Goal: Find specific page/section: Find specific page/section

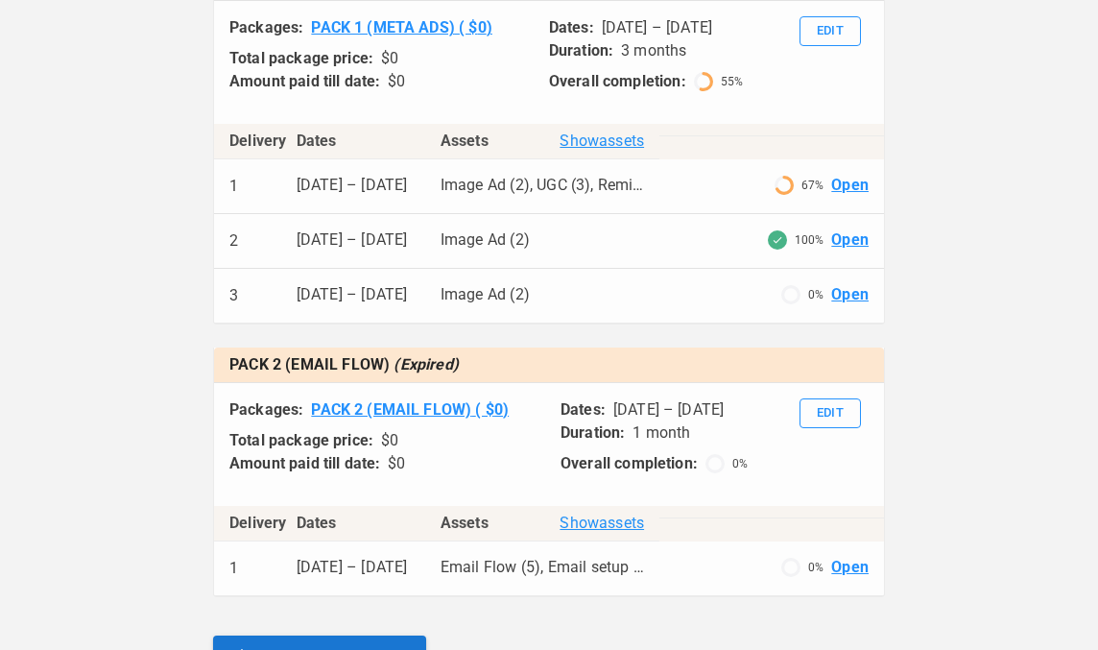
scroll to position [914, 0]
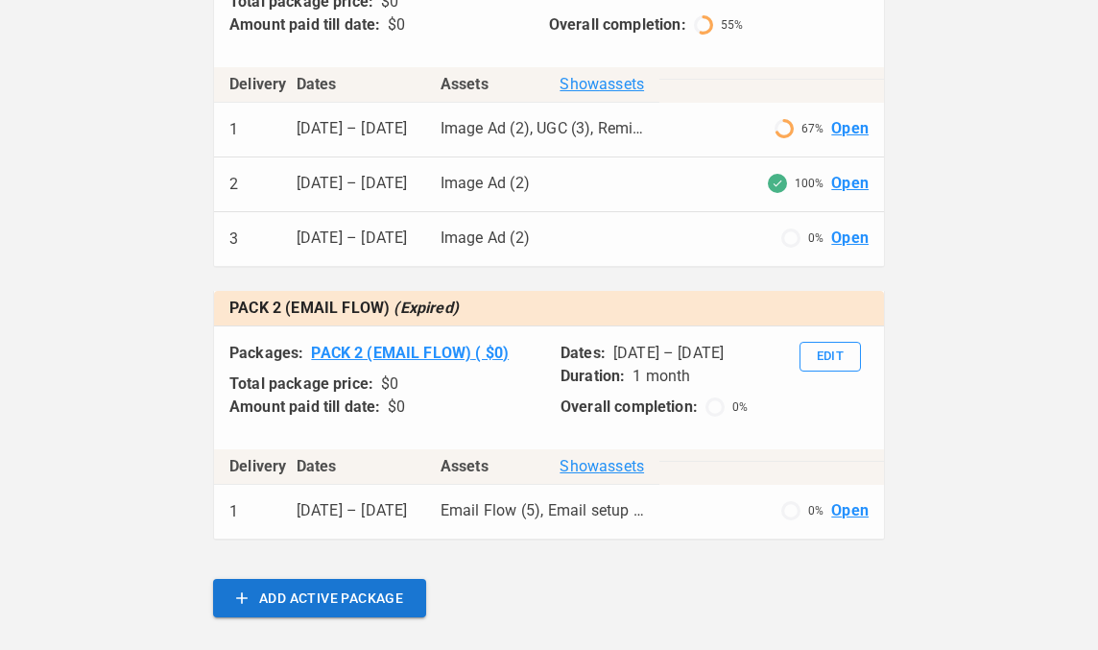
click at [615, 78] on span "Show assets" at bounding box center [601, 84] width 84 height 23
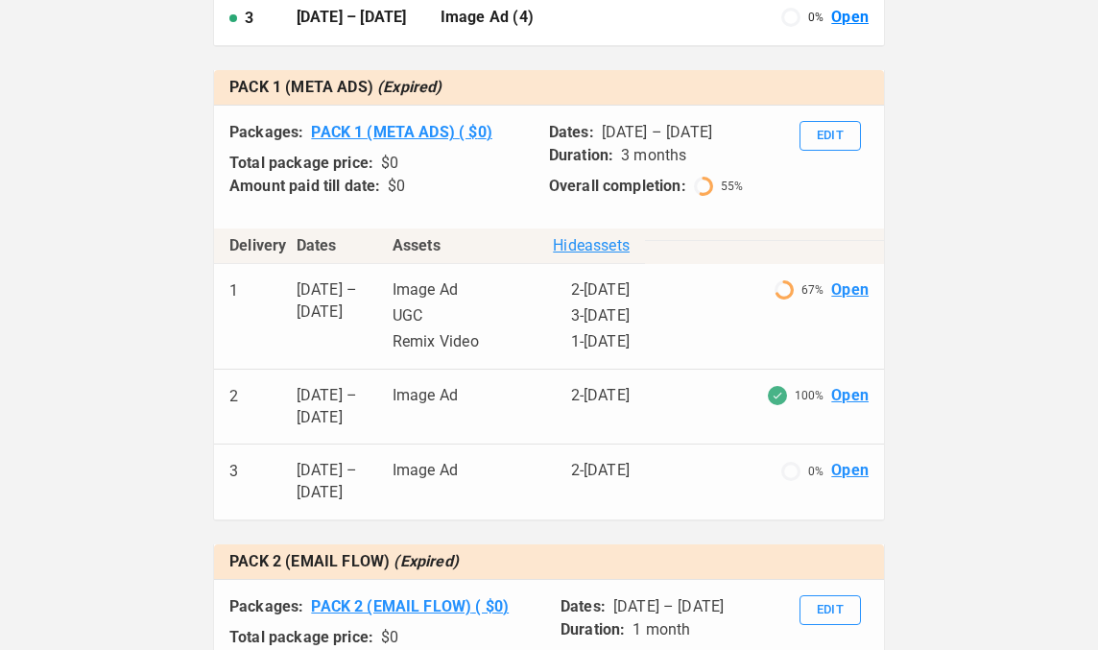
scroll to position [0, 0]
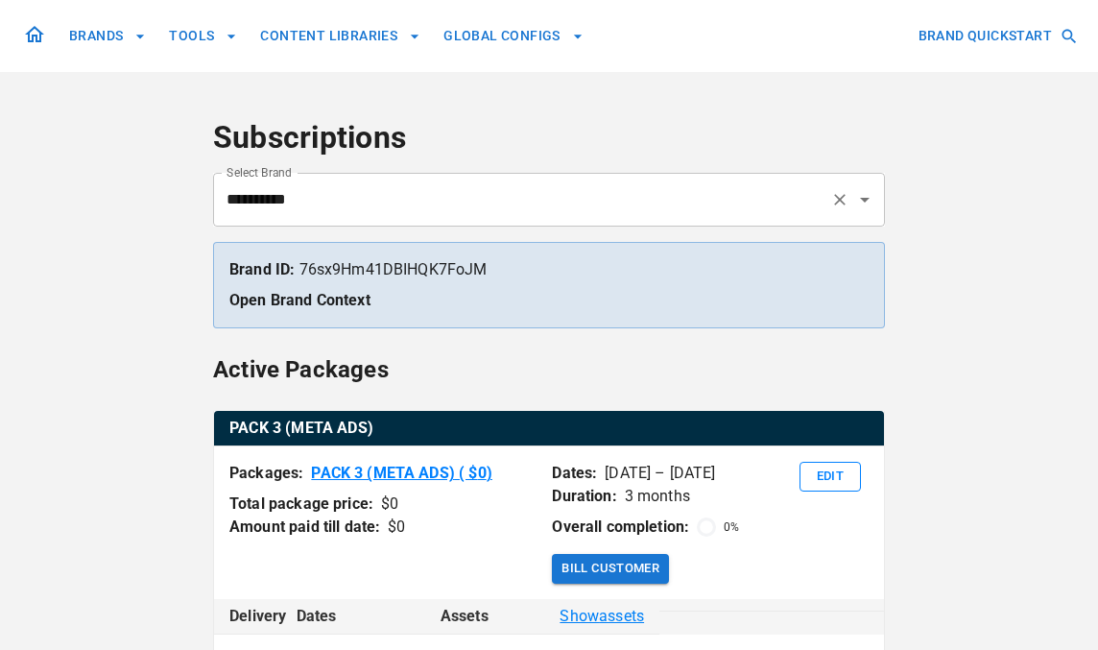
click at [322, 179] on div "********* Select Brand" at bounding box center [549, 200] width 672 height 54
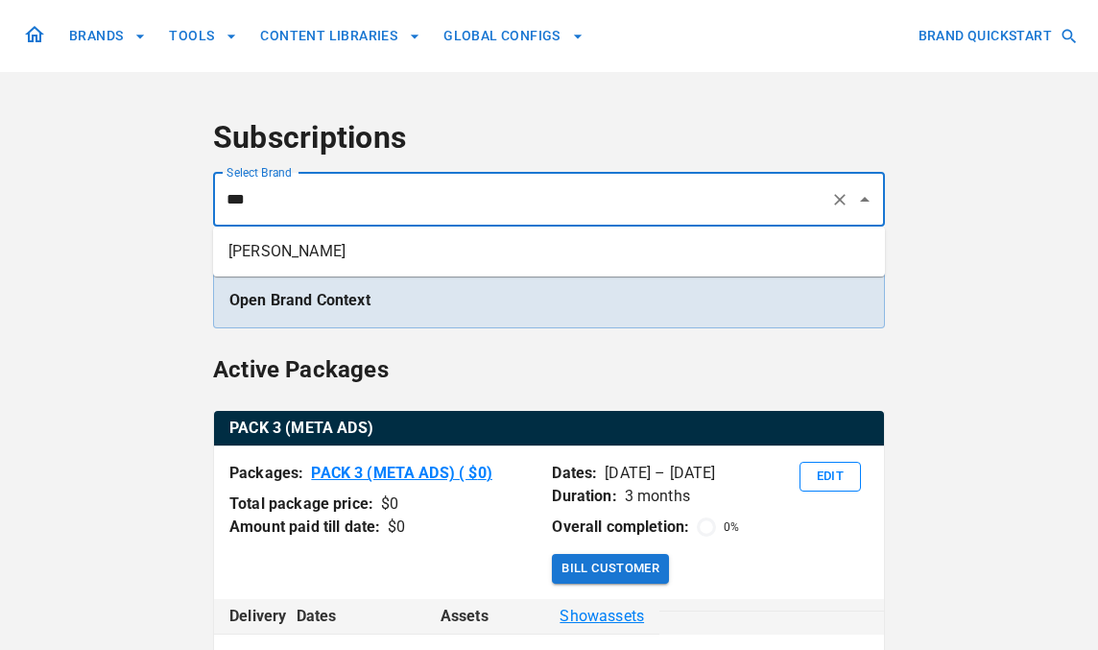
click at [330, 260] on li "Japheth Chiara" at bounding box center [549, 251] width 672 height 35
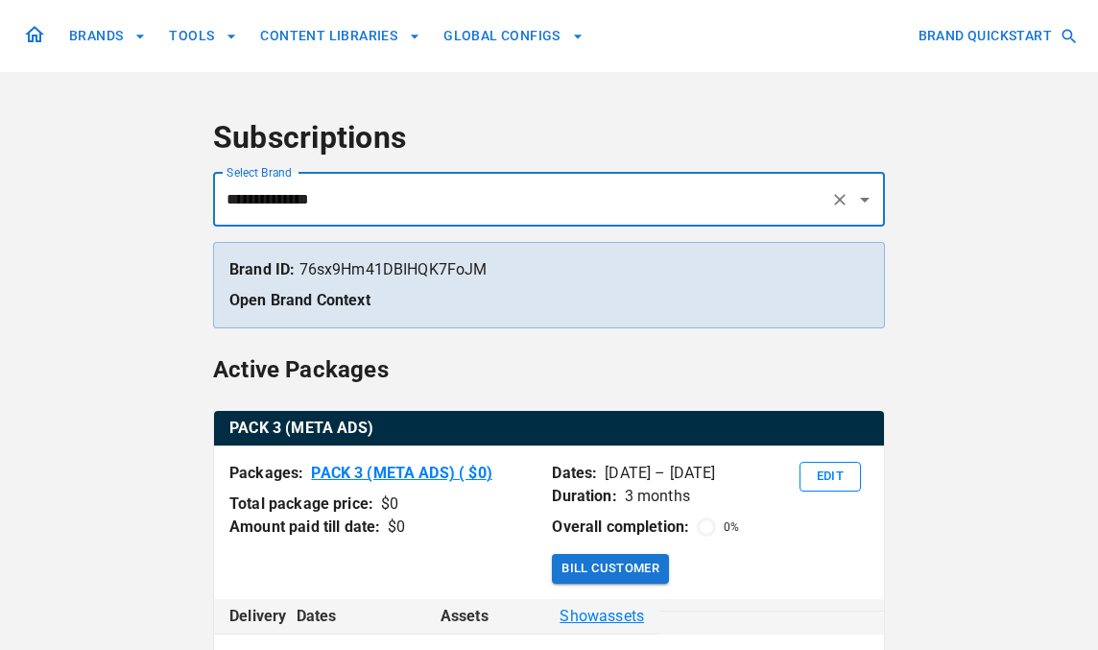
scroll to position [95, 0]
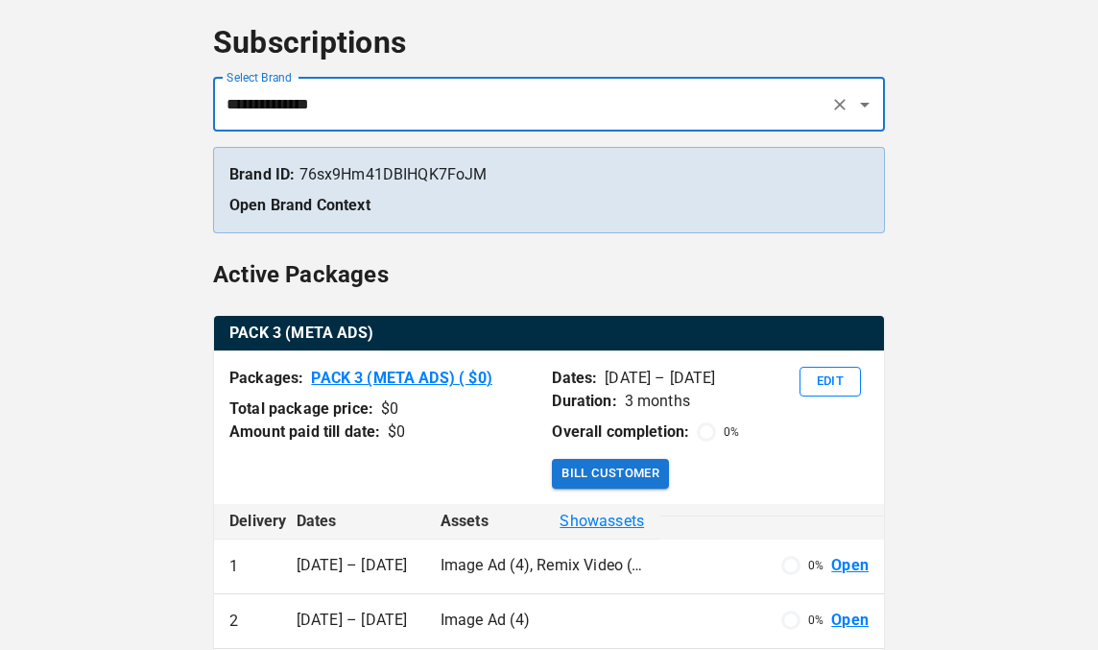
type input "**********"
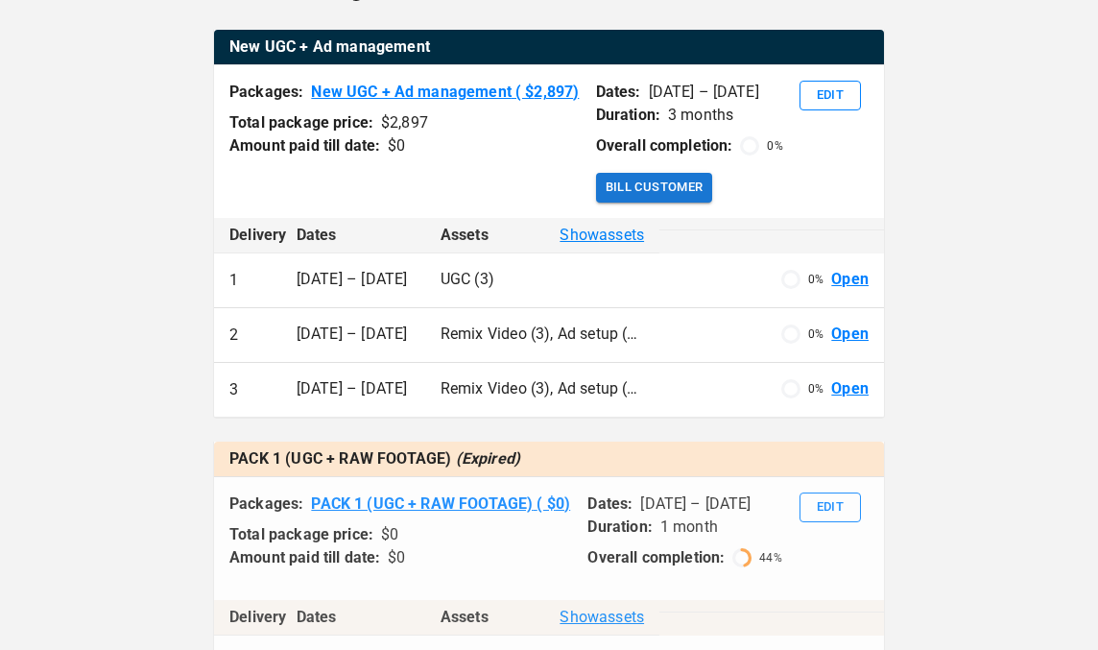
scroll to position [399, 0]
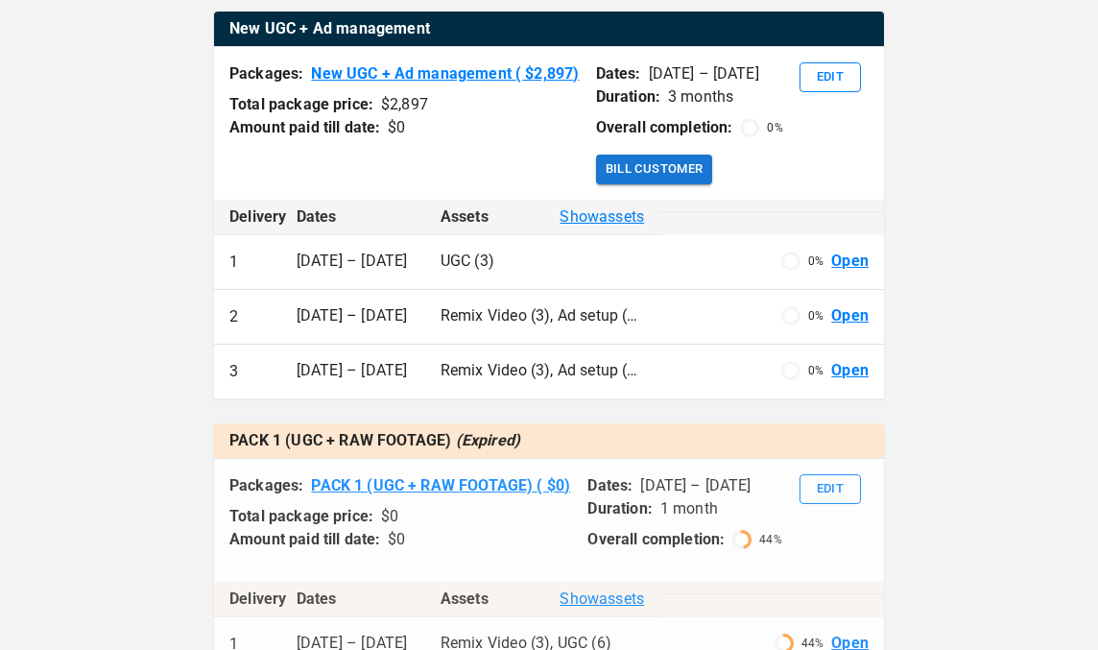
click at [617, 221] on span "Show assets" at bounding box center [601, 216] width 84 height 23
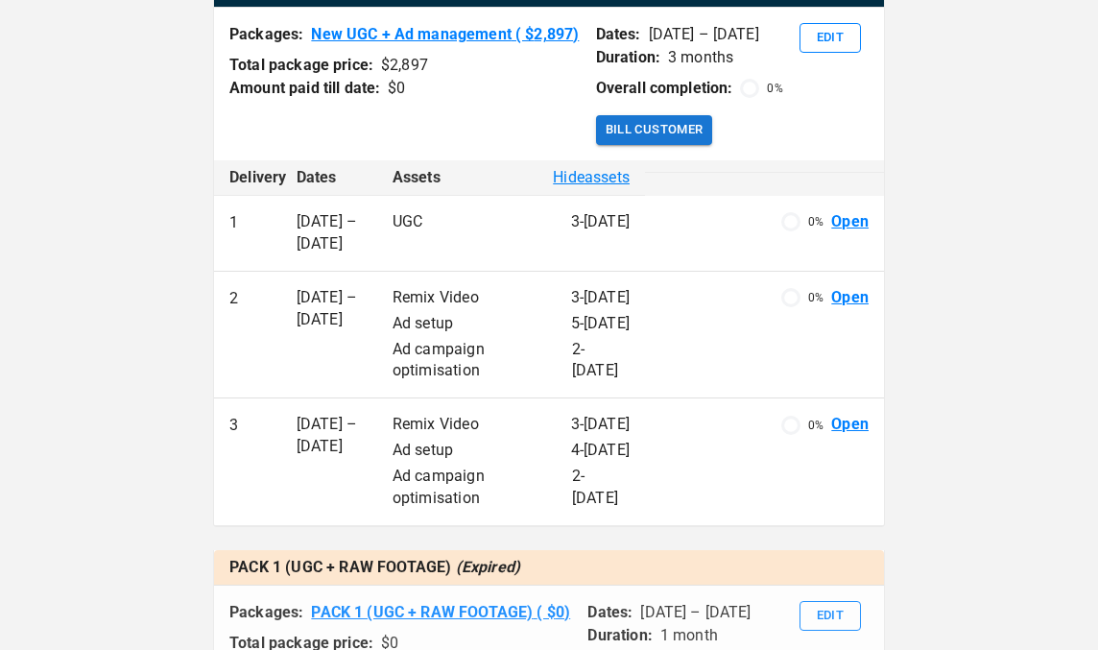
scroll to position [444, 0]
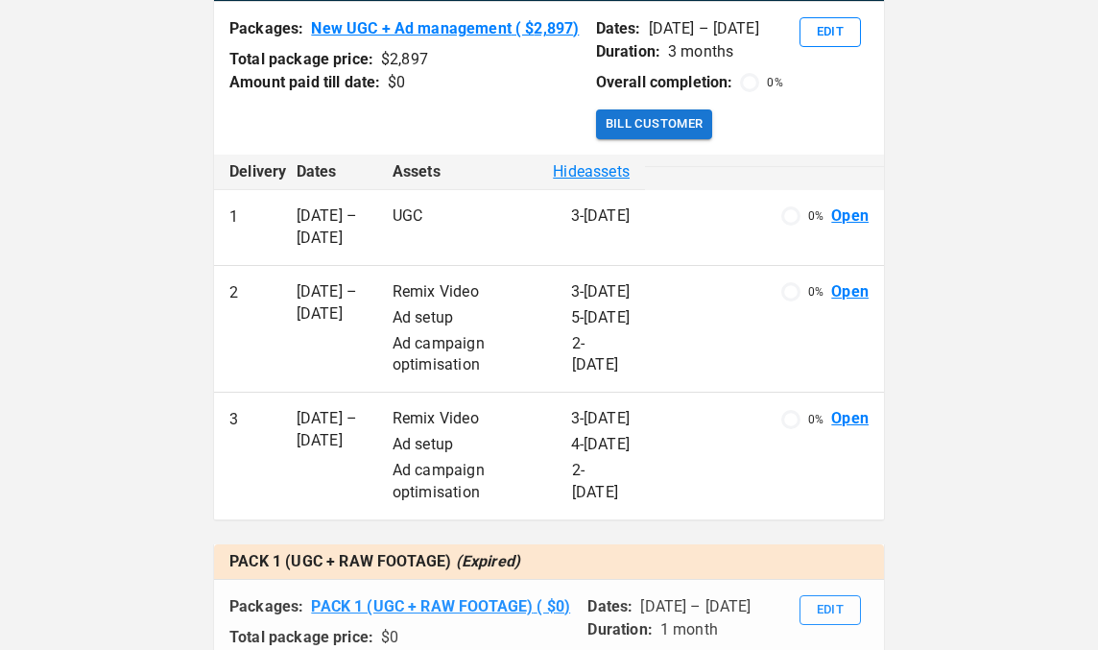
drag, startPoint x: 372, startPoint y: 245, endPoint x: 284, endPoint y: 212, distance: 94.1
click at [284, 212] on td "1 Sep – 30 Sep" at bounding box center [329, 228] width 96 height 76
drag, startPoint x: 557, startPoint y: 222, endPoint x: 392, endPoint y: 215, distance: 164.2
click at [392, 215] on div "UGC 3 - Sep 2025" at bounding box center [510, 216] width 237 height 22
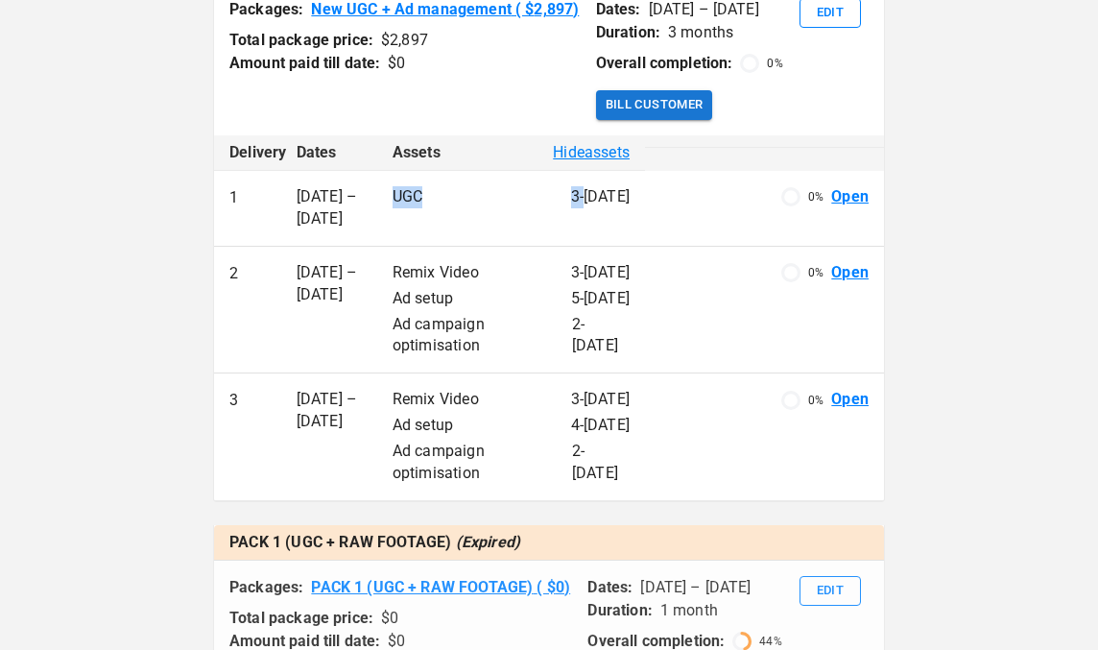
scroll to position [479, 0]
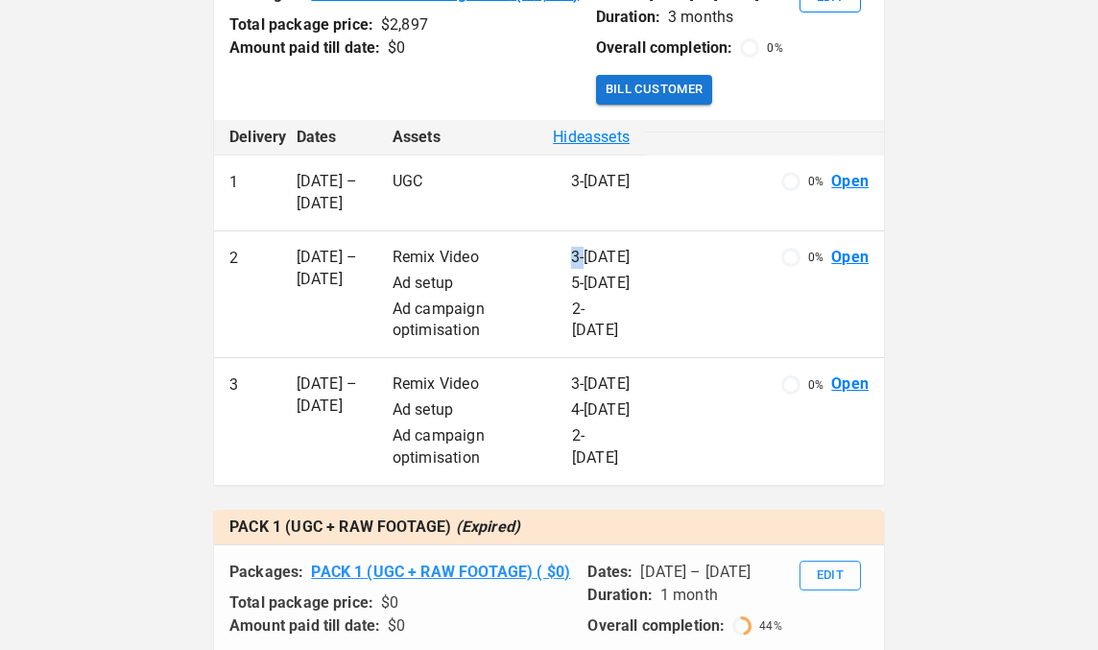
drag, startPoint x: 557, startPoint y: 262, endPoint x: 517, endPoint y: 252, distance: 40.5
click at [517, 252] on div "Remix Video 3 - Oct 2025" at bounding box center [510, 258] width 237 height 22
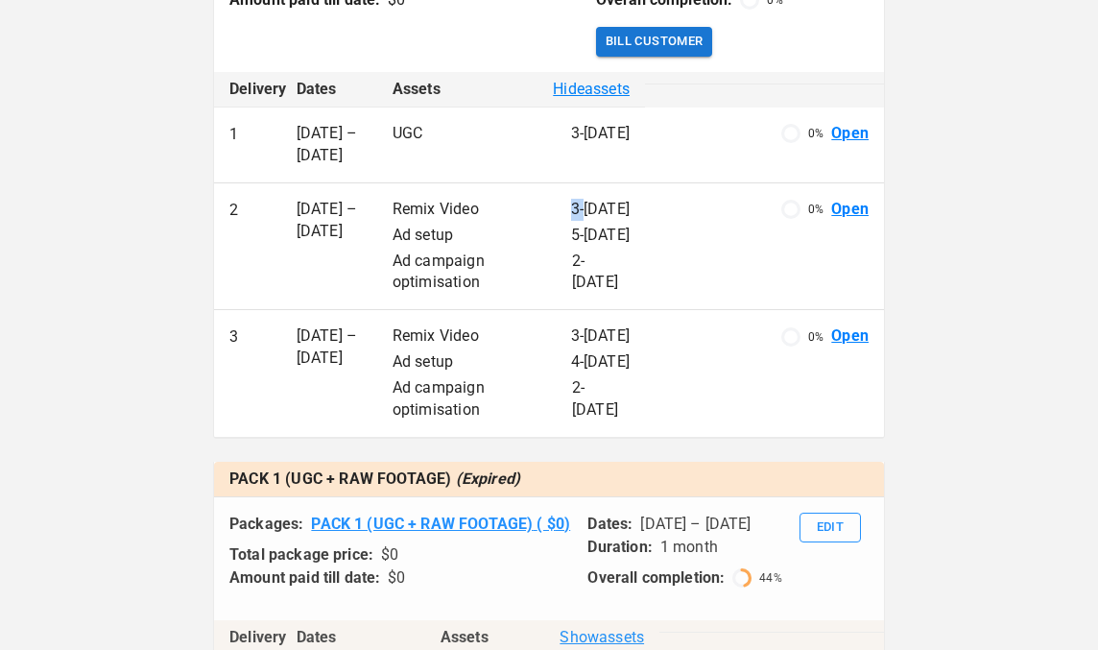
scroll to position [534, 0]
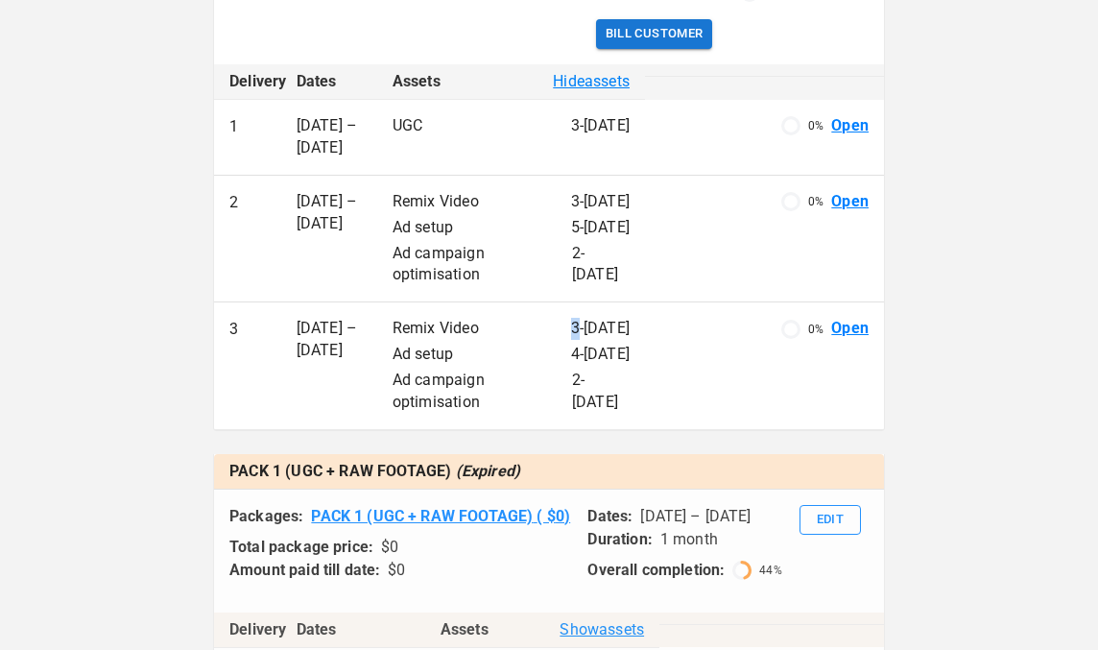
drag, startPoint x: 549, startPoint y: 325, endPoint x: 512, endPoint y: 325, distance: 36.5
click at [512, 325] on div "Remix Video 3 - Nov 2025" at bounding box center [510, 329] width 237 height 22
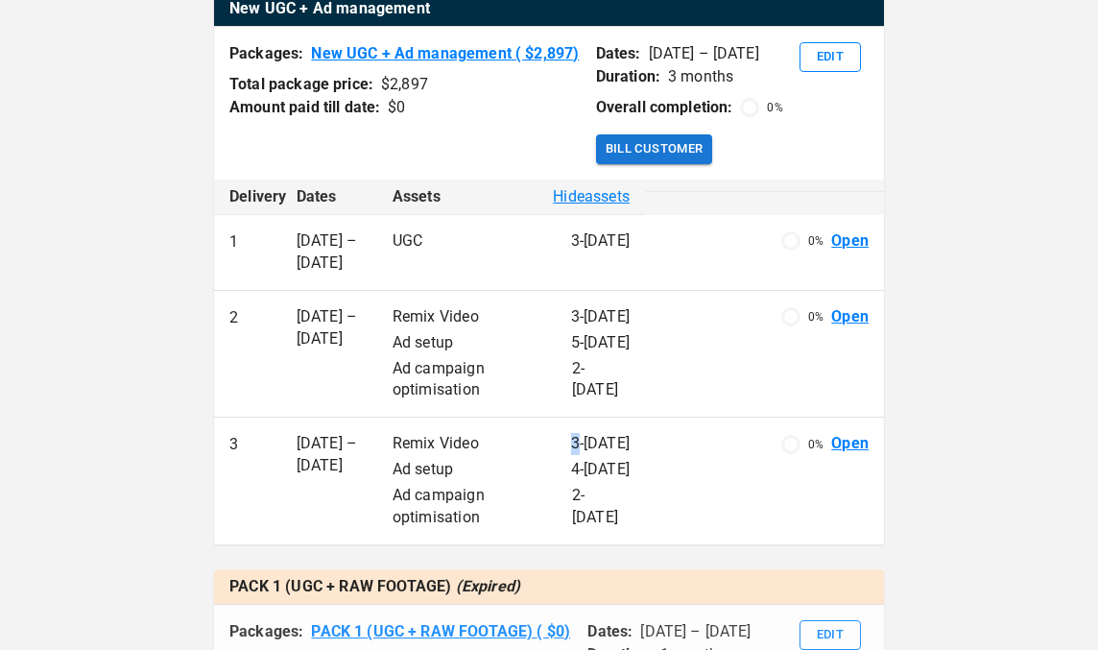
scroll to position [420, 0]
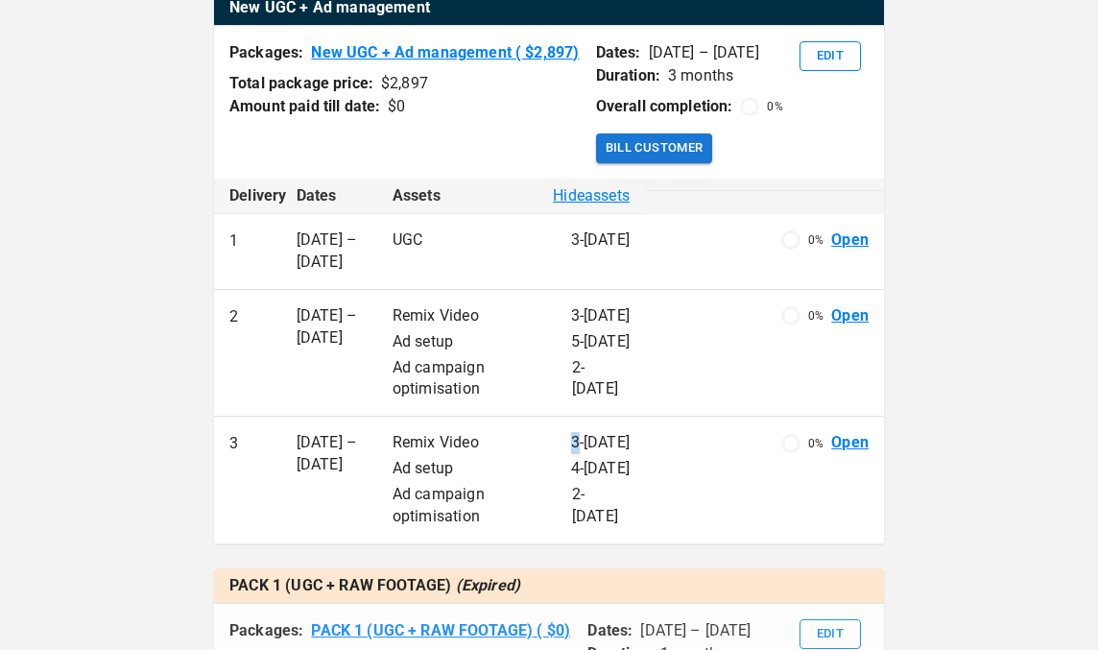
drag, startPoint x: 356, startPoint y: 266, endPoint x: 270, endPoint y: 238, distance: 90.7
click at [270, 238] on tr "1 1 Sep – 30 Sep UGC 3 - Sep 2025 0 % Open" at bounding box center [549, 252] width 670 height 76
click at [520, 251] on td "UGC 3 - Sep 2025" at bounding box center [511, 252] width 268 height 76
drag, startPoint x: 368, startPoint y: 273, endPoint x: 268, endPoint y: 240, distance: 106.2
click at [268, 240] on tr "1 1 Sep – 30 Sep UGC 3 - Sep 2025 0 % Open" at bounding box center [549, 252] width 670 height 76
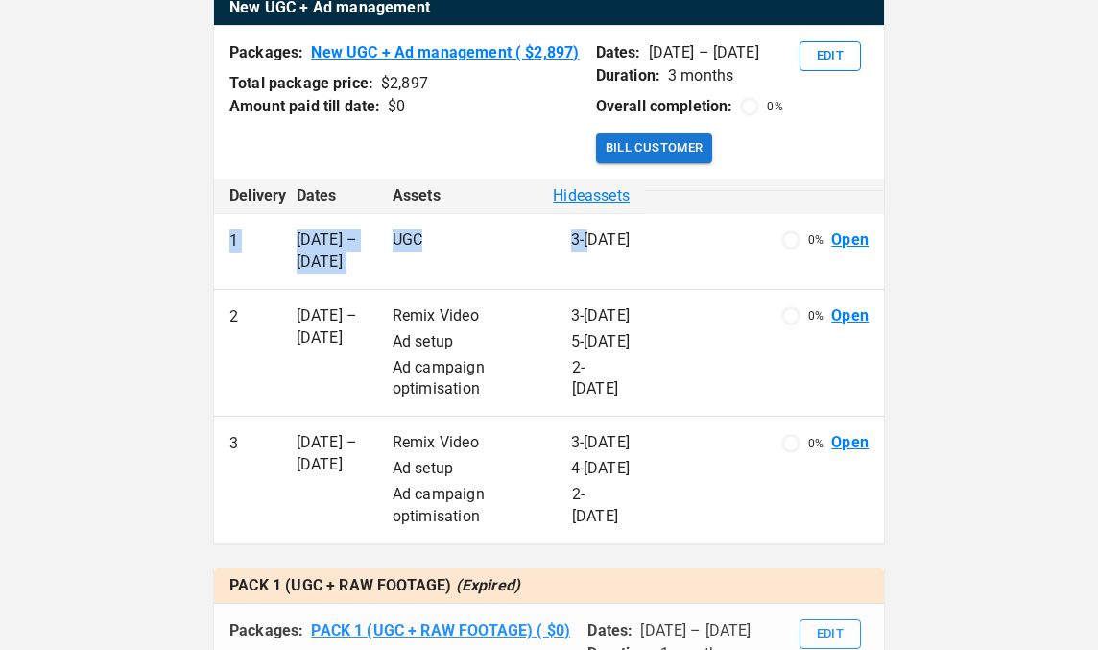
drag, startPoint x: 574, startPoint y: 246, endPoint x: 244, endPoint y: 222, distance: 331.0
click at [244, 222] on tr "1 1 Sep – 30 Sep UGC 3 - Sep 2025 0 % Open" at bounding box center [549, 252] width 670 height 76
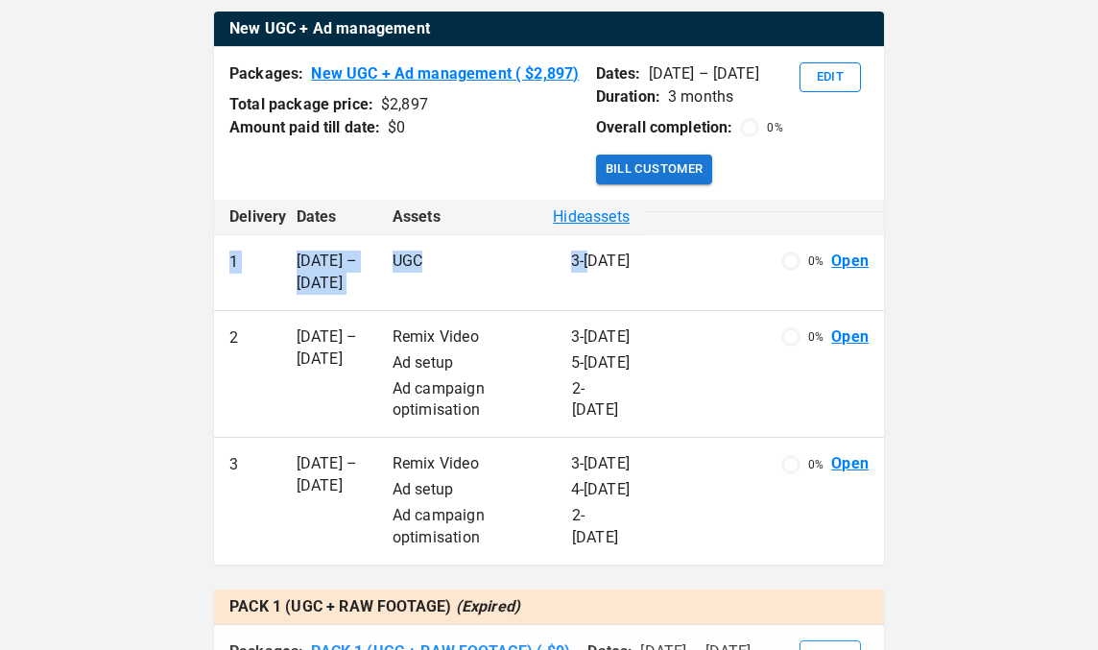
scroll to position [400, 0]
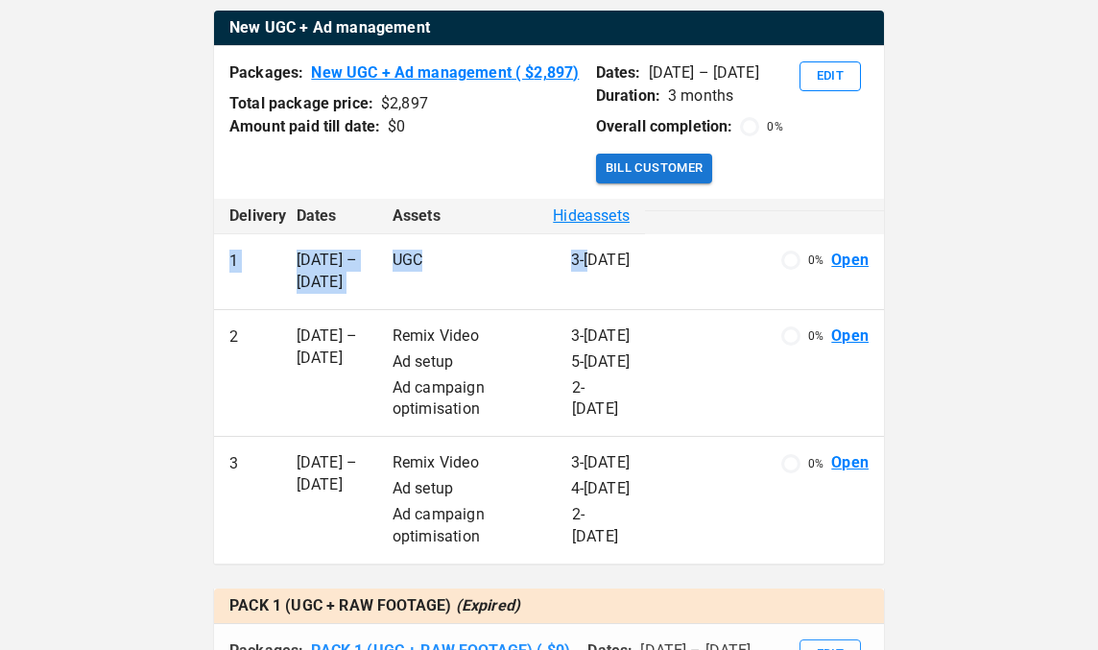
drag, startPoint x: 368, startPoint y: 361, endPoint x: 288, endPoint y: 331, distance: 85.9
click at [288, 331] on td "1 Oct – 31 Oct" at bounding box center [329, 373] width 96 height 128
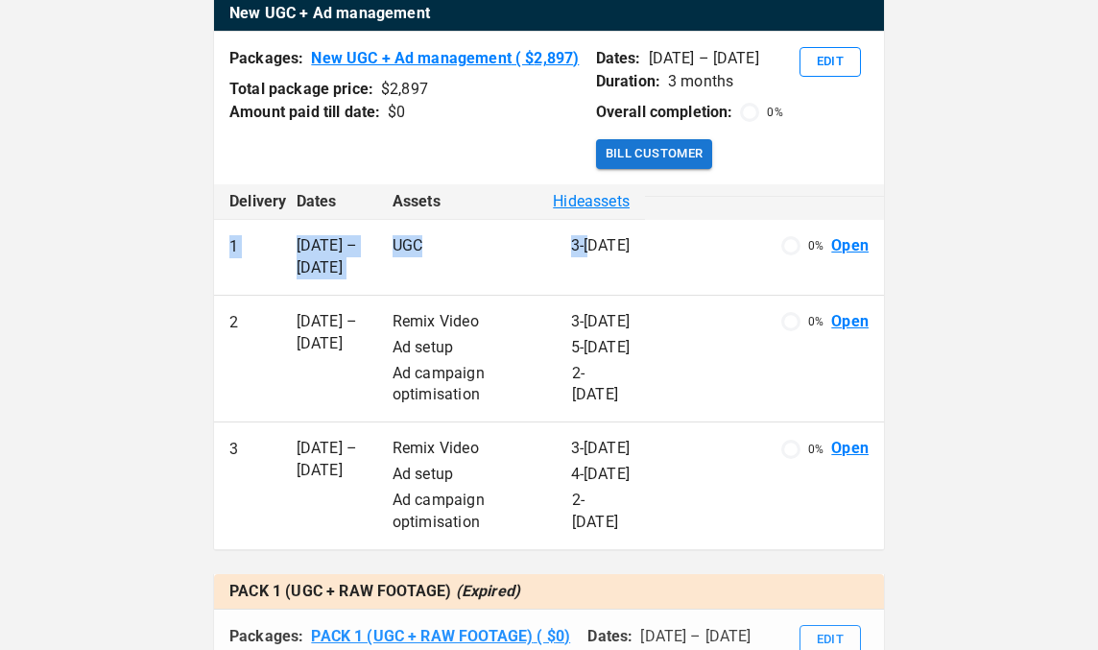
scroll to position [418, 0]
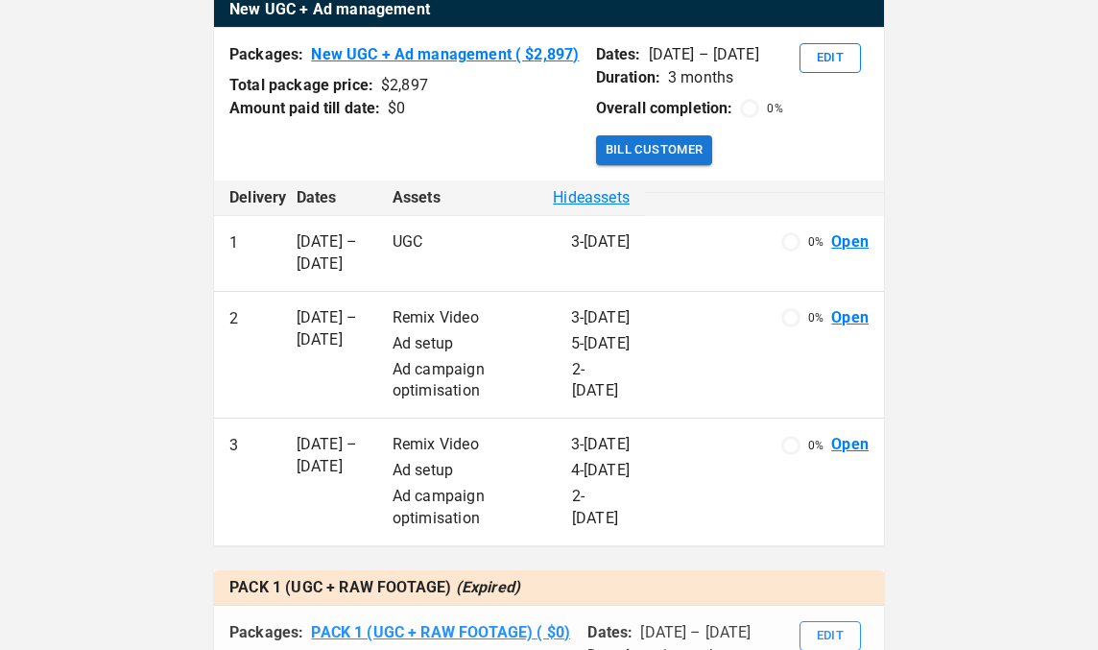
click at [464, 394] on p "Ad campaign optimisation" at bounding box center [481, 381] width 179 height 44
drag, startPoint x: 484, startPoint y: 328, endPoint x: 315, endPoint y: 321, distance: 169.1
click at [315, 321] on tr "2 1 Oct – 31 Oct Remix Video 3 - Oct 2025 Ad setup 5 - Oct 2025 Ad campaign opt…" at bounding box center [549, 355] width 670 height 128
click at [387, 396] on td "Remix Video 3 - Oct 2025 Ad setup 5 - Oct 2025 Ad campaign optimisation 2 - Oct…" at bounding box center [511, 355] width 268 height 128
drag, startPoint x: 425, startPoint y: 246, endPoint x: 275, endPoint y: 240, distance: 149.8
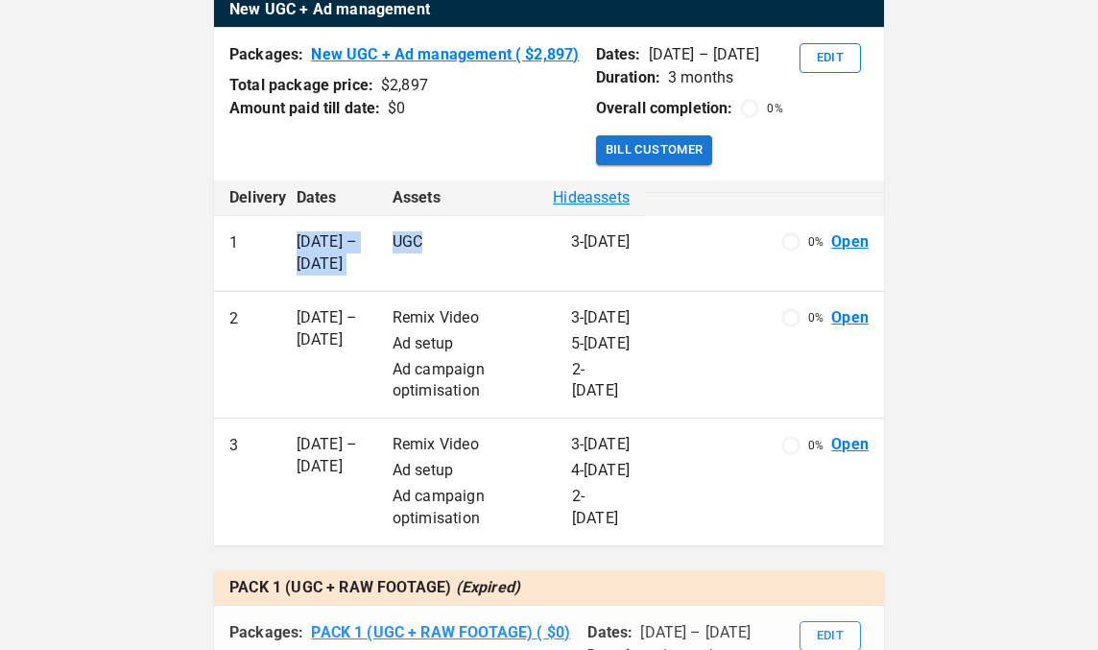
click at [275, 240] on tr "1 1 Sep – 30 Sep UGC 3 - Sep 2025 0 % Open" at bounding box center [549, 254] width 670 height 76
click at [405, 265] on td "UGC 3 - Sep 2025" at bounding box center [511, 254] width 268 height 76
drag, startPoint x: 423, startPoint y: 245, endPoint x: 279, endPoint y: 230, distance: 144.7
click at [279, 230] on tr "1 1 Sep – 30 Sep UGC 3 - Sep 2025 0 % Open" at bounding box center [549, 254] width 670 height 76
click at [416, 240] on p "UGC" at bounding box center [407, 242] width 31 height 22
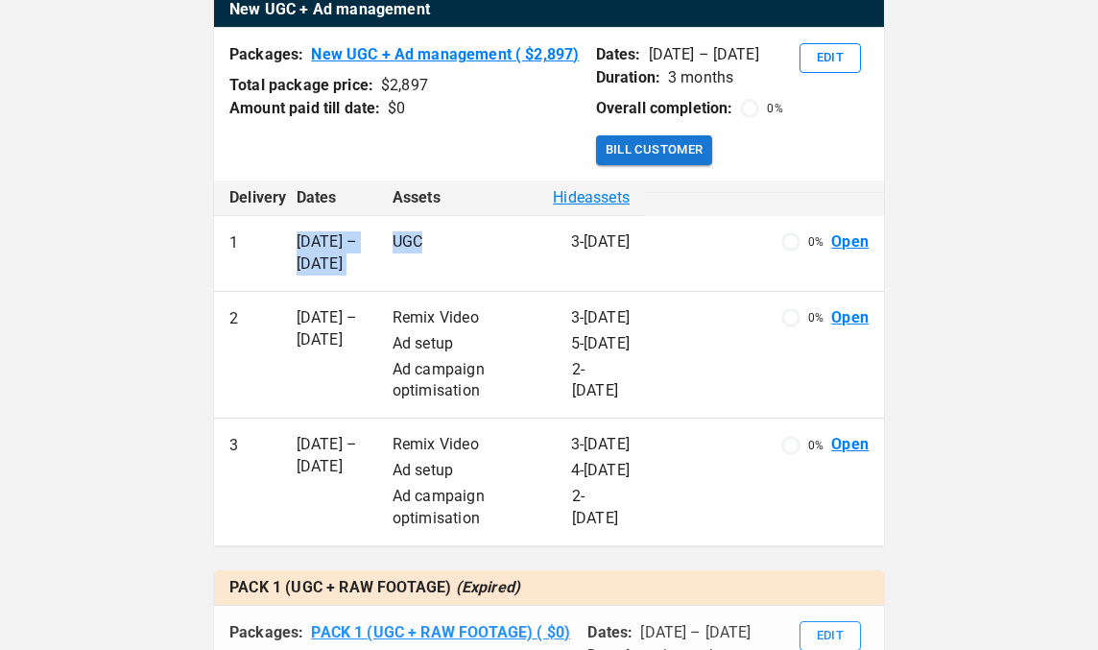
drag, startPoint x: 436, startPoint y: 232, endPoint x: 287, endPoint y: 240, distance: 148.9
click at [287, 240] on tr "1 1 Sep – 30 Sep UGC 3 - Sep 2025 0 % Open" at bounding box center [549, 254] width 670 height 76
click at [424, 237] on div "UGC 3 - Sep 2025" at bounding box center [510, 242] width 237 height 22
drag, startPoint x: 488, startPoint y: 317, endPoint x: 387, endPoint y: 310, distance: 101.9
click at [387, 310] on td "Remix Video 3 - Oct 2025 Ad setup 5 - Oct 2025 Ad campaign optimisation 2 - Oct…" at bounding box center [511, 355] width 268 height 128
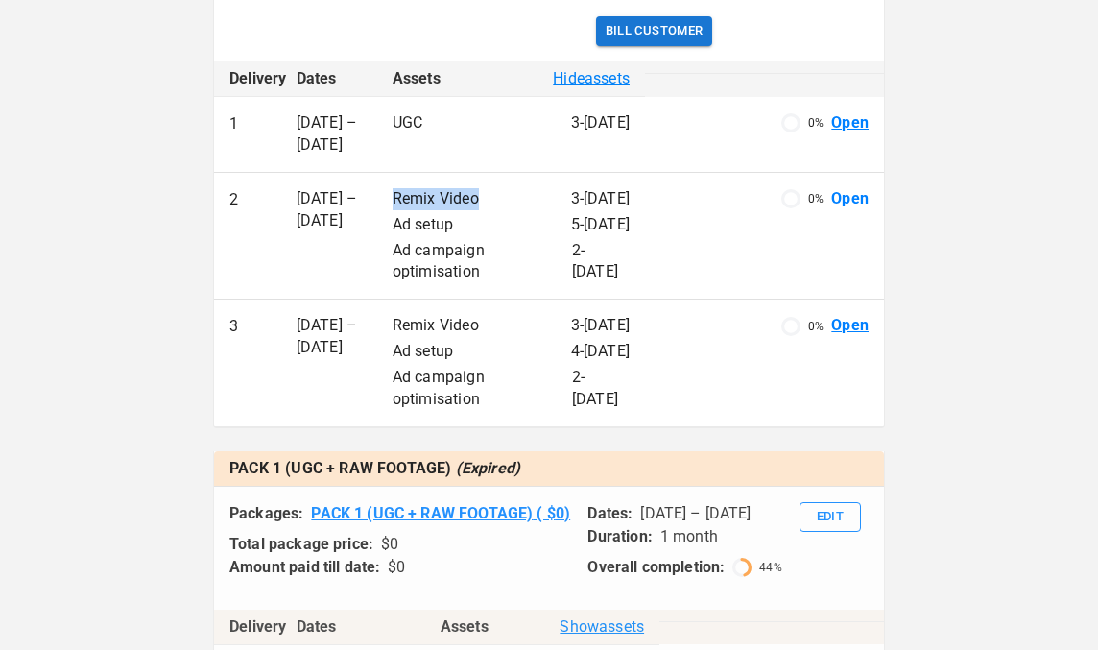
scroll to position [559, 0]
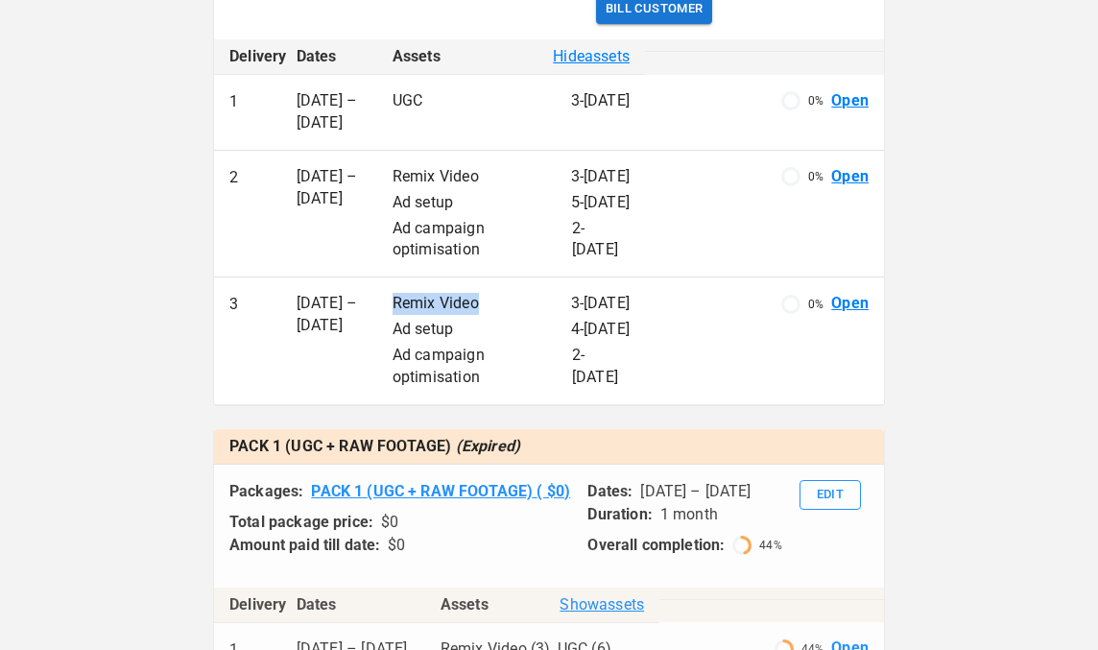
drag, startPoint x: 481, startPoint y: 293, endPoint x: 389, endPoint y: 295, distance: 92.1
click at [389, 295] on td "Remix Video 3 - Nov 2025 Ad setup 4 - Nov 2025 Ad campaign optimisation 2 - Nov…" at bounding box center [511, 341] width 268 height 128
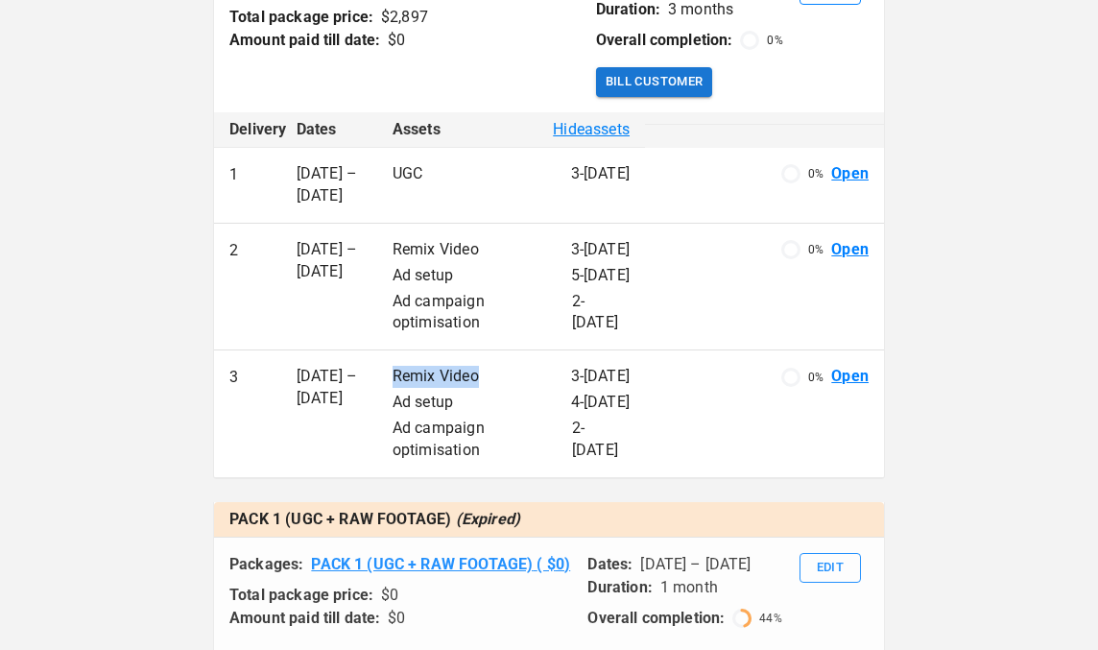
scroll to position [485, 0]
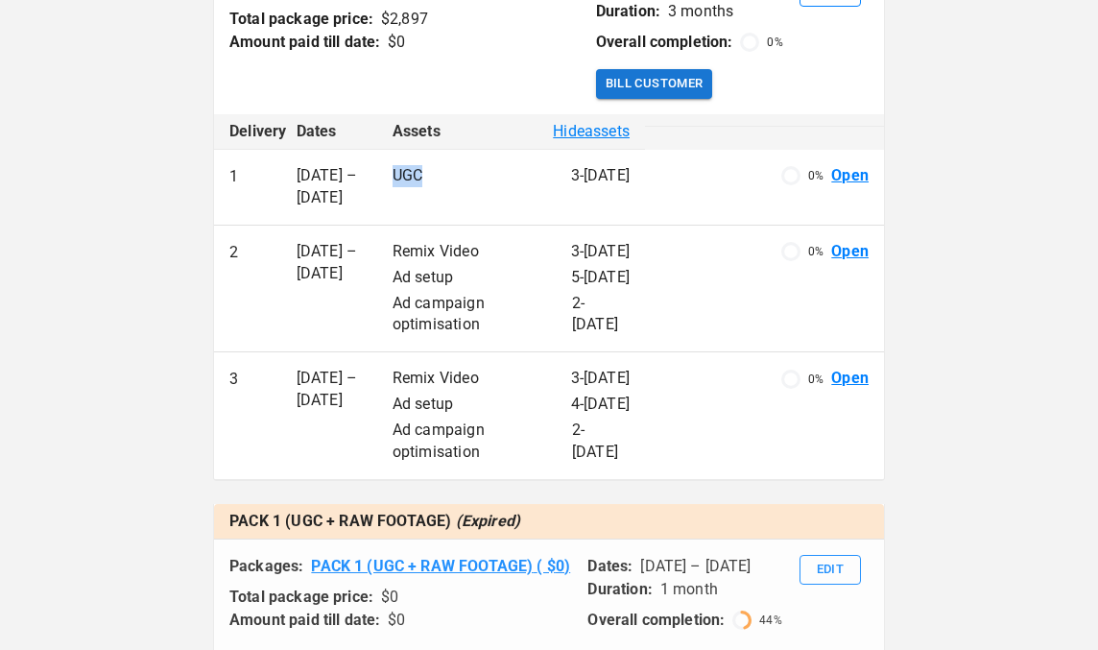
drag, startPoint x: 438, startPoint y: 178, endPoint x: 394, endPoint y: 172, distance: 43.7
click at [394, 172] on div "UGC 3 - Sep 2025" at bounding box center [510, 176] width 237 height 22
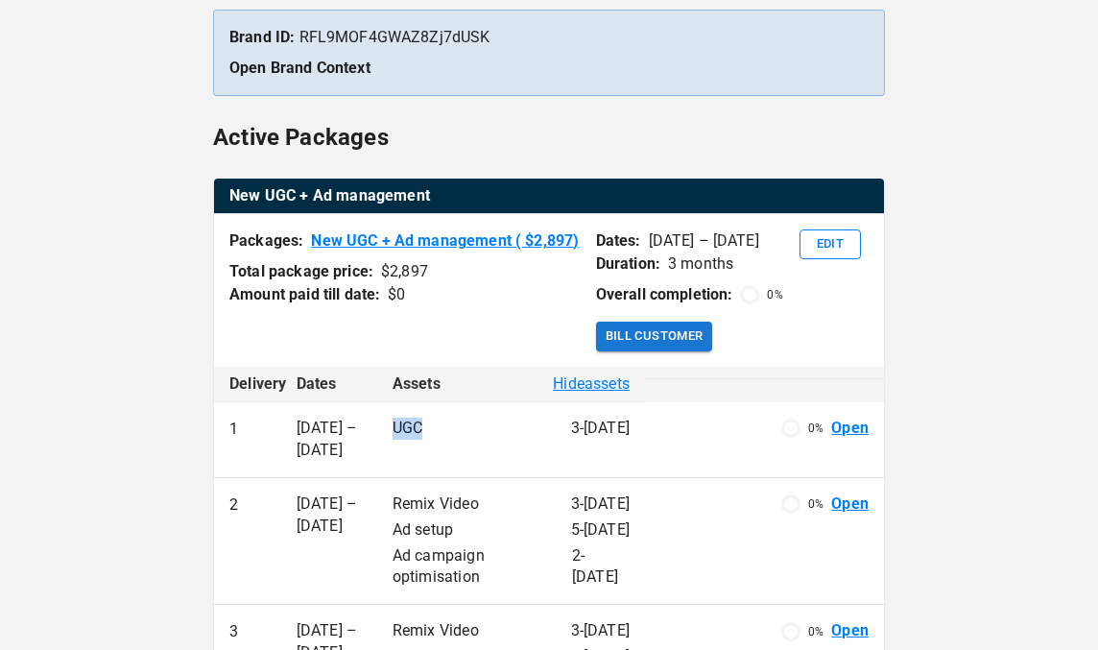
scroll to position [349, 0]
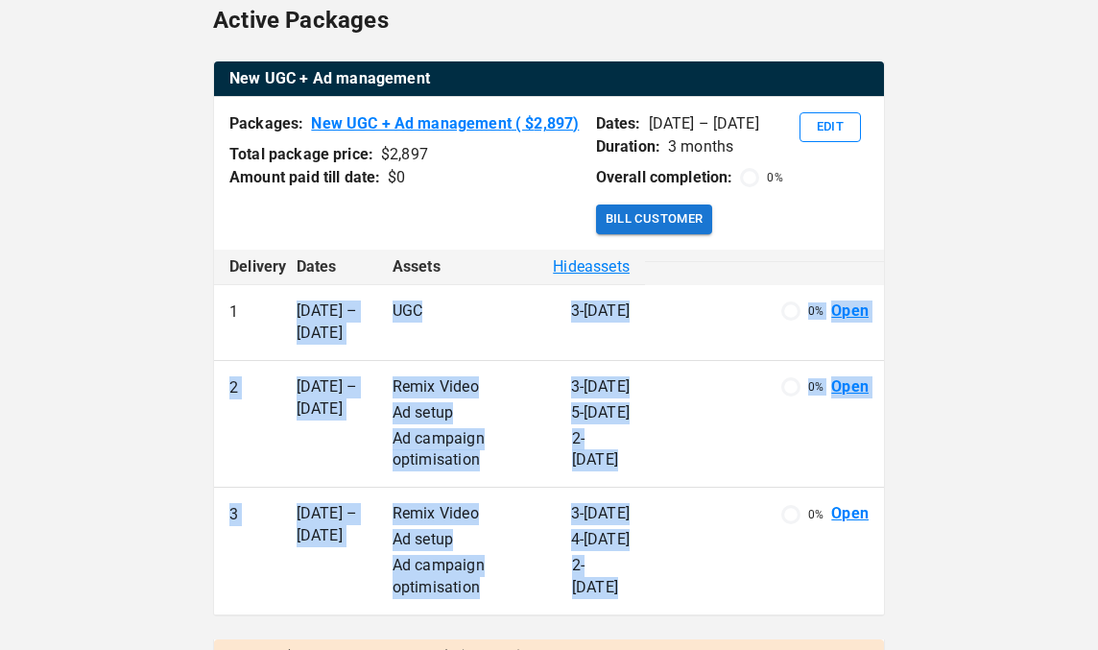
drag, startPoint x: 290, startPoint y: 308, endPoint x: 801, endPoint y: 572, distance: 575.5
click at [801, 573] on tbody "1 1 Sep – 30 Sep UGC 3 - Sep 2025 0 % Open 2 1 Oct – 31 Oct Remix Video 3 - Oct…" at bounding box center [549, 450] width 670 height 330
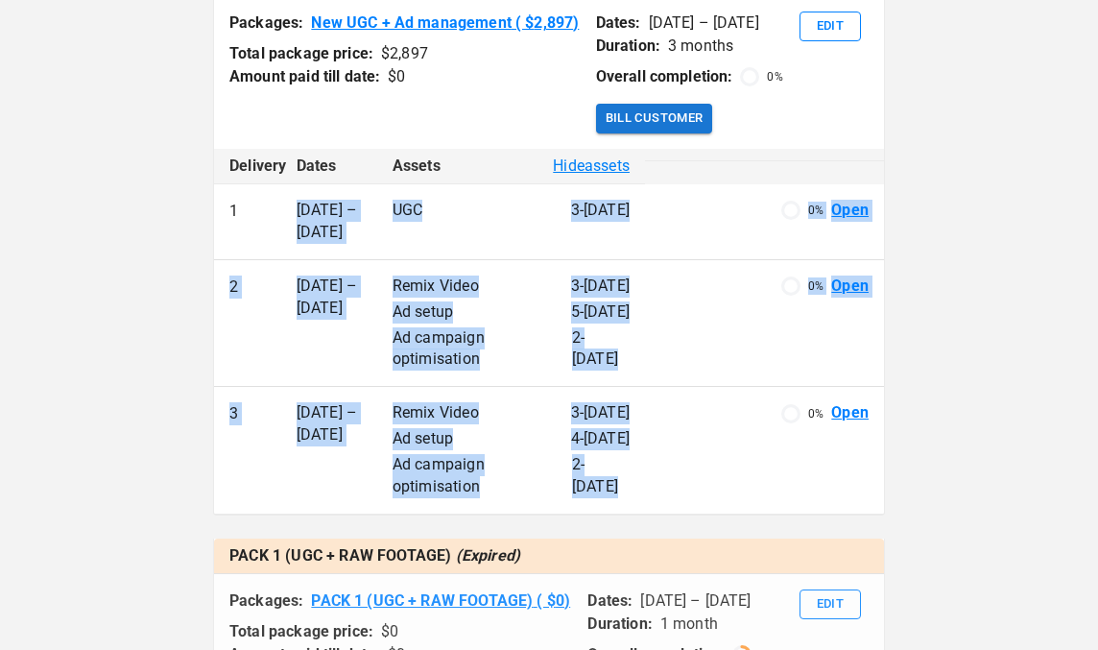
scroll to position [501, 0]
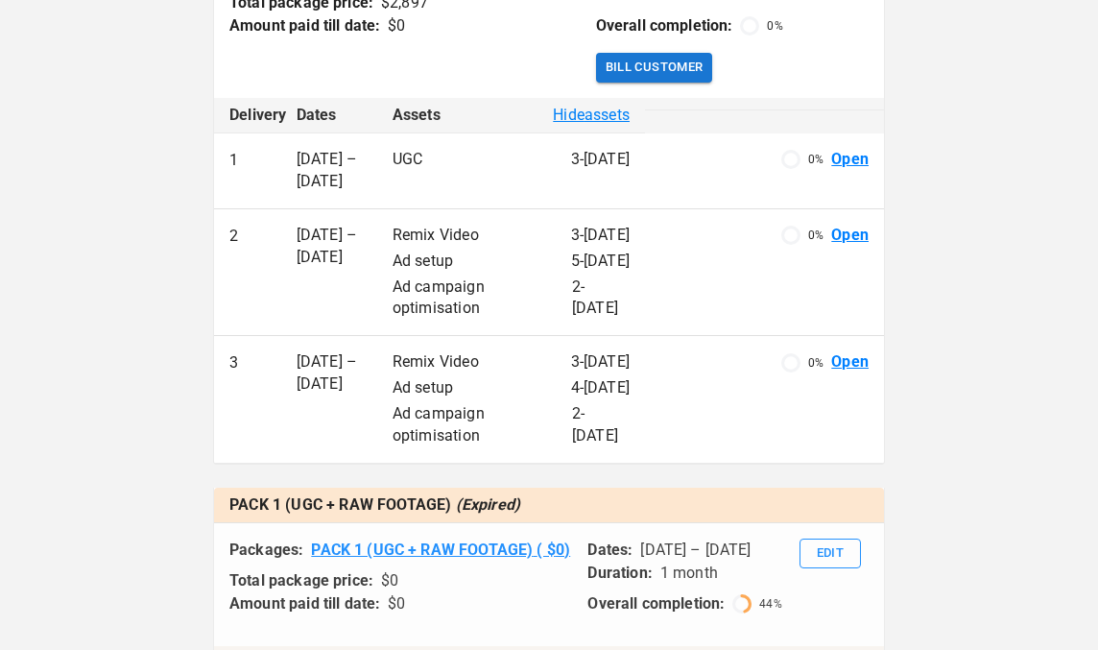
click at [666, 420] on td "0 % Open" at bounding box center [764, 400] width 239 height 128
drag, startPoint x: 607, startPoint y: 433, endPoint x: 265, endPoint y: 153, distance: 442.6
click at [265, 153] on tbody "1 1 Sep – 30 Sep UGC 3 - Sep 2025 0 % Open 2 1 Oct – 31 Oct Remix Video 3 - Oct…" at bounding box center [549, 298] width 670 height 330
click at [360, 313] on td "1 Oct – 31 Oct" at bounding box center [329, 272] width 96 height 128
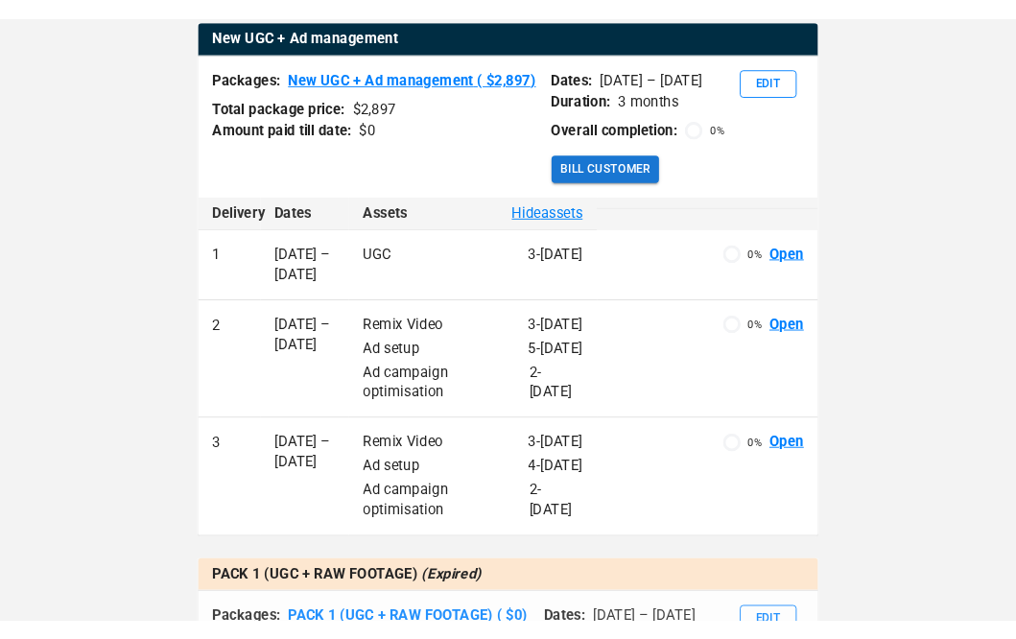
scroll to position [404, 0]
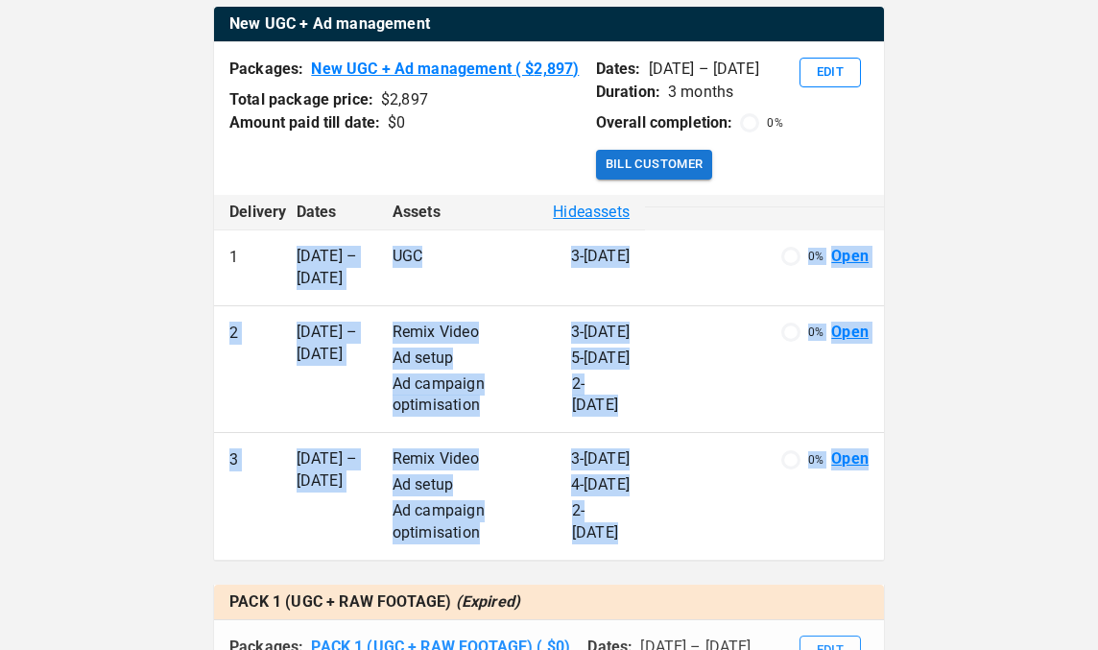
drag, startPoint x: 281, startPoint y: 261, endPoint x: 854, endPoint y: 510, distance: 624.8
click at [854, 510] on tbody "1 1 Sep – 30 Sep UGC 3 - Sep 2025 0 % Open 2 1 Oct – 31 Oct Remix Video 3 - Oct…" at bounding box center [549, 395] width 670 height 330
click at [504, 242] on td "UGC 3 - Sep 2025" at bounding box center [511, 268] width 268 height 76
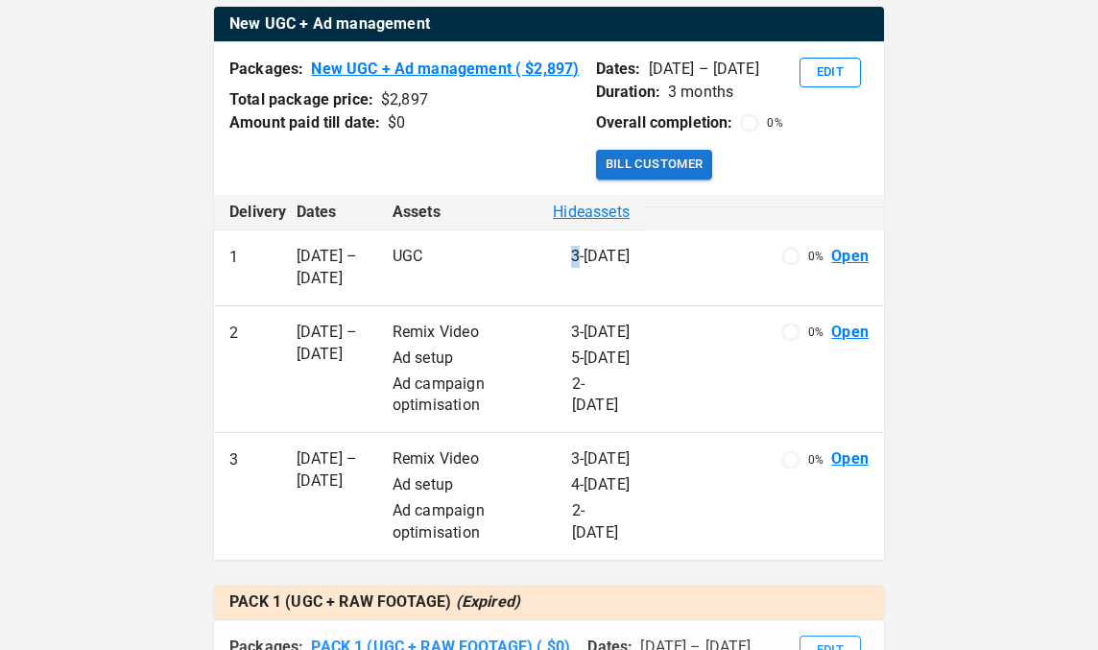
click at [504, 242] on td "UGC 3 - Sep 2025" at bounding box center [511, 268] width 268 height 76
click at [420, 260] on p "UGC" at bounding box center [407, 257] width 31 height 22
click at [490, 395] on p "Ad campaign optimisation" at bounding box center [481, 395] width 179 height 44
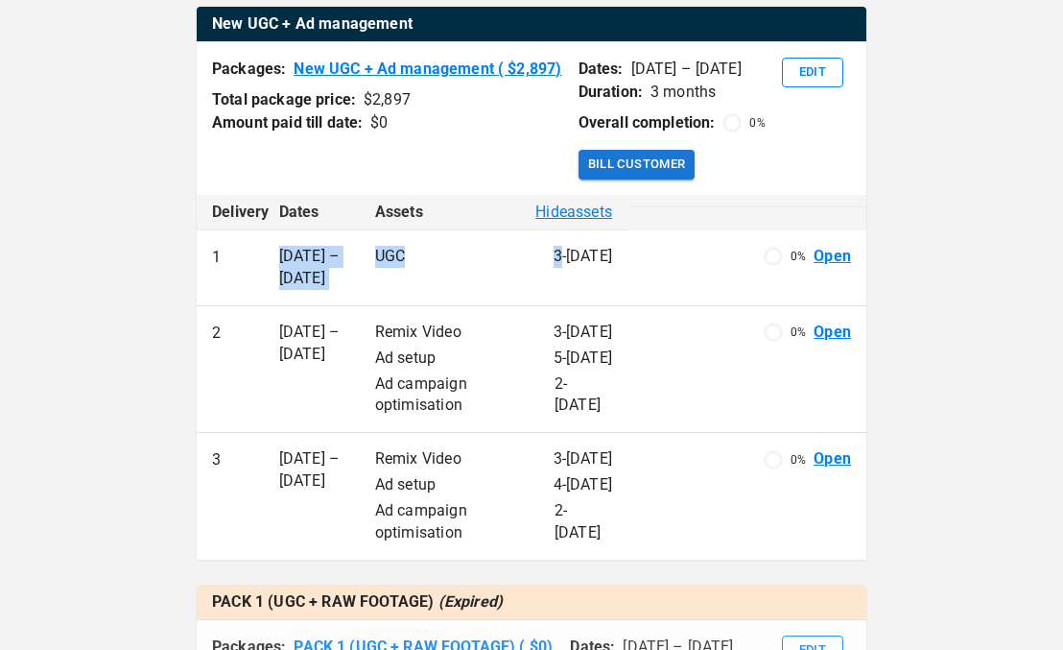
drag, startPoint x: 533, startPoint y: 257, endPoint x: 266, endPoint y: 255, distance: 266.8
click at [266, 255] on tr "1 1 Sep – 30 Sep UGC 3 - Sep 2025 0 % Open" at bounding box center [532, 268] width 670 height 76
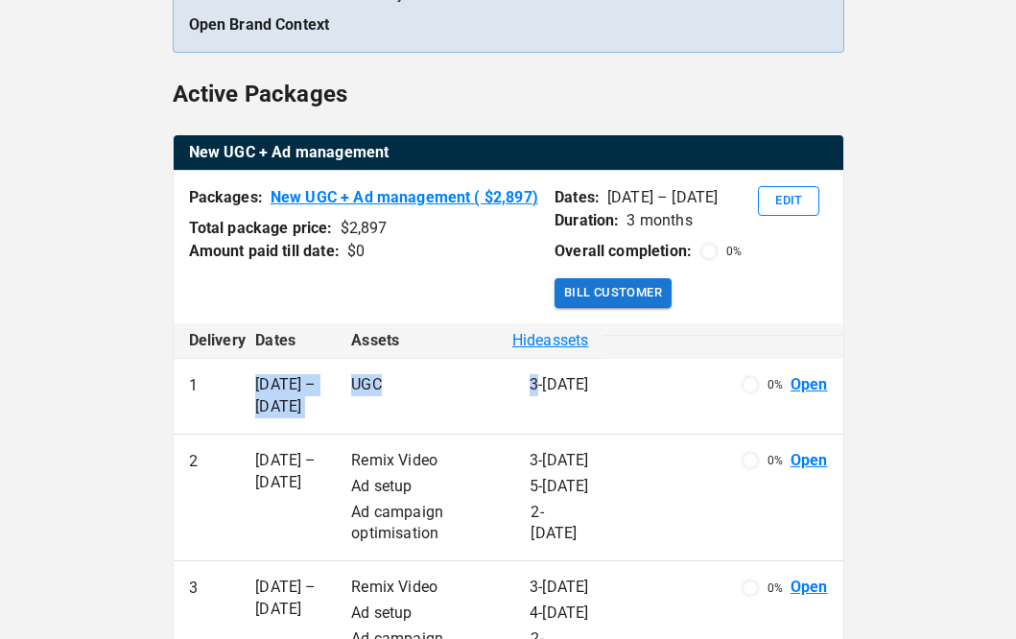
scroll to position [0, 0]
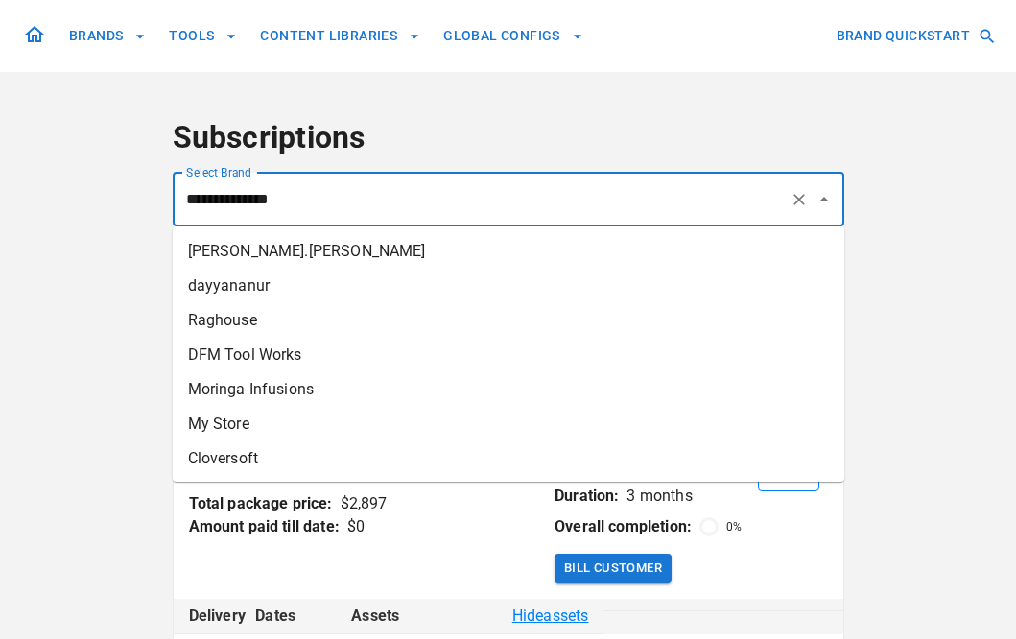
click at [431, 208] on input "**********" at bounding box center [481, 199] width 601 height 36
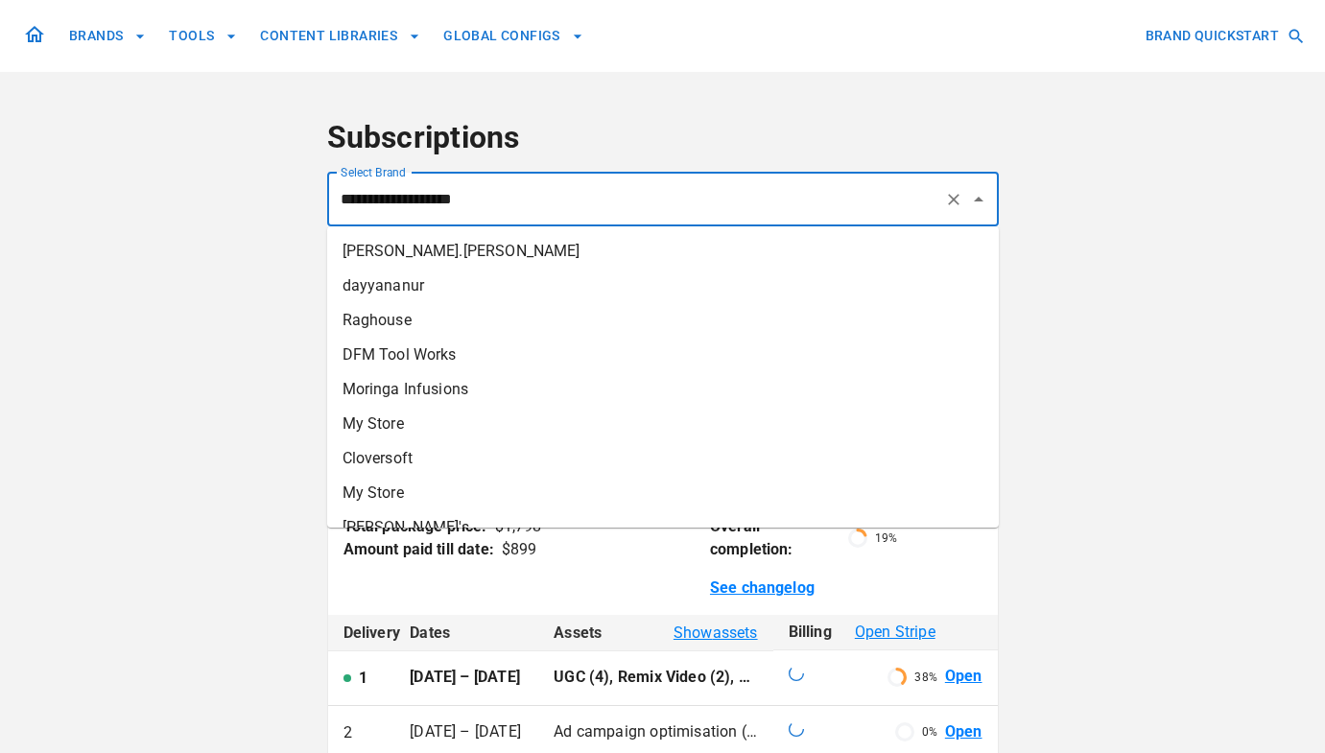
click at [499, 210] on input "**********" at bounding box center [636, 199] width 601 height 36
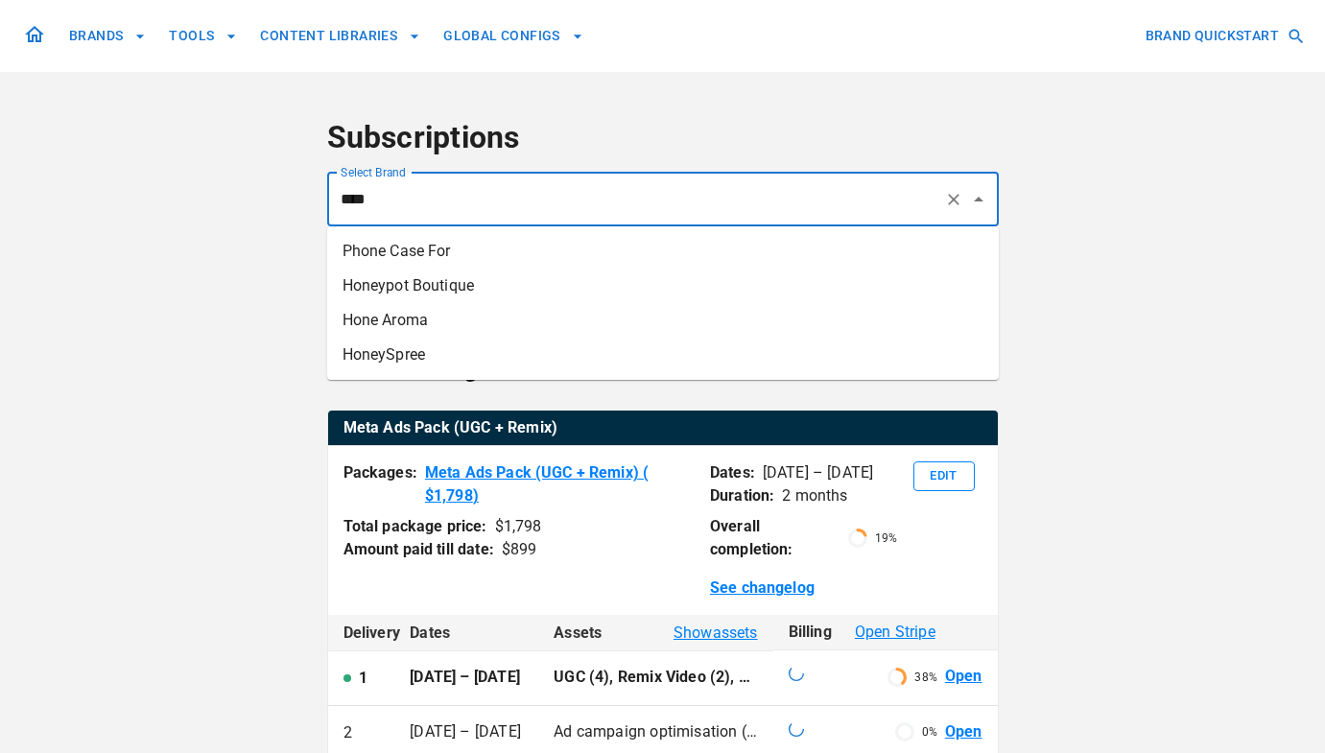
click at [473, 325] on li "Hone Aroma" at bounding box center [663, 320] width 672 height 35
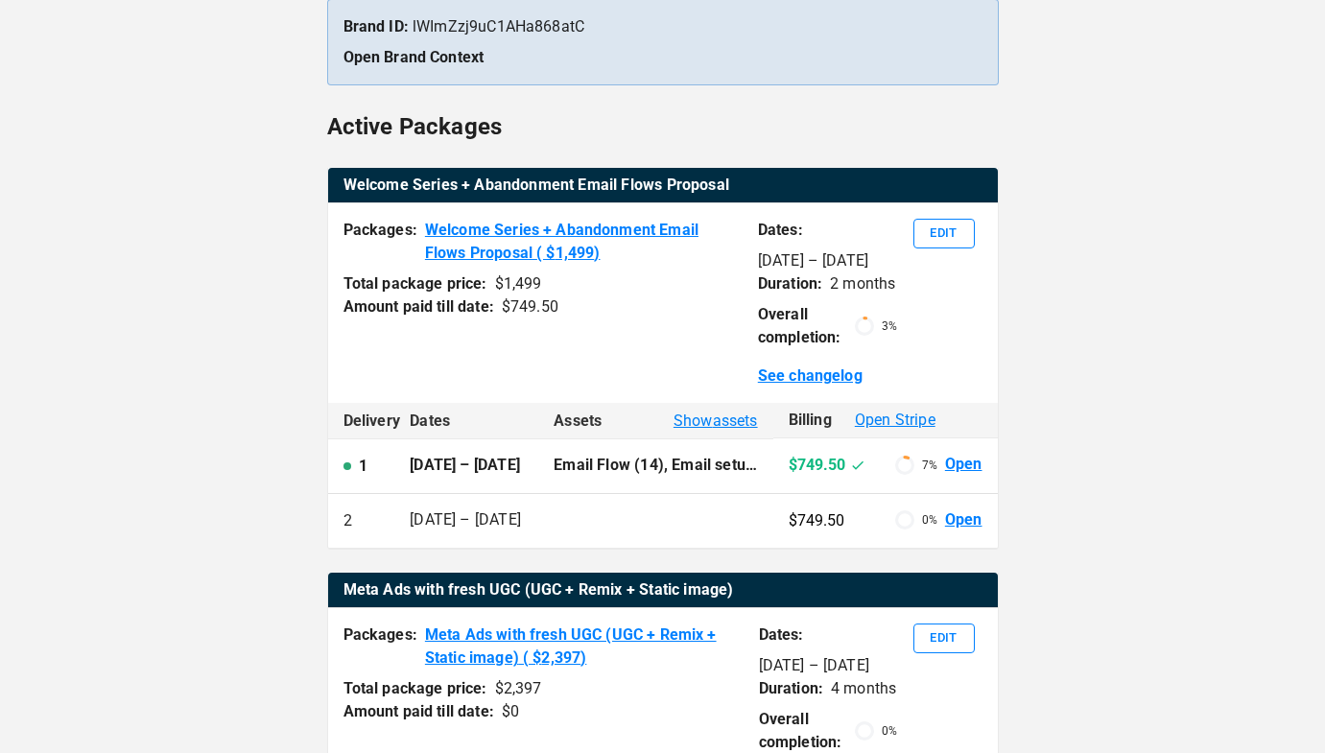
scroll to position [282, 0]
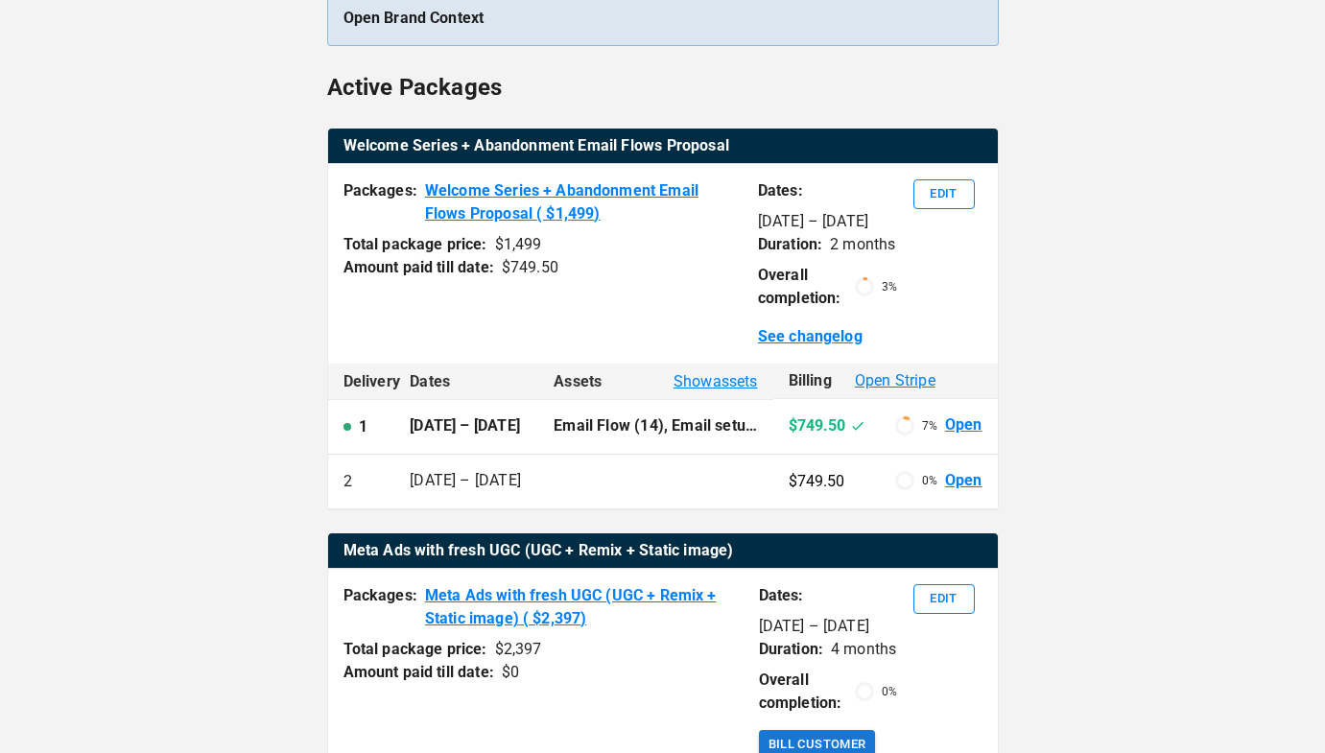
type input "**********"
click at [700, 384] on span "Show assets" at bounding box center [716, 381] width 84 height 23
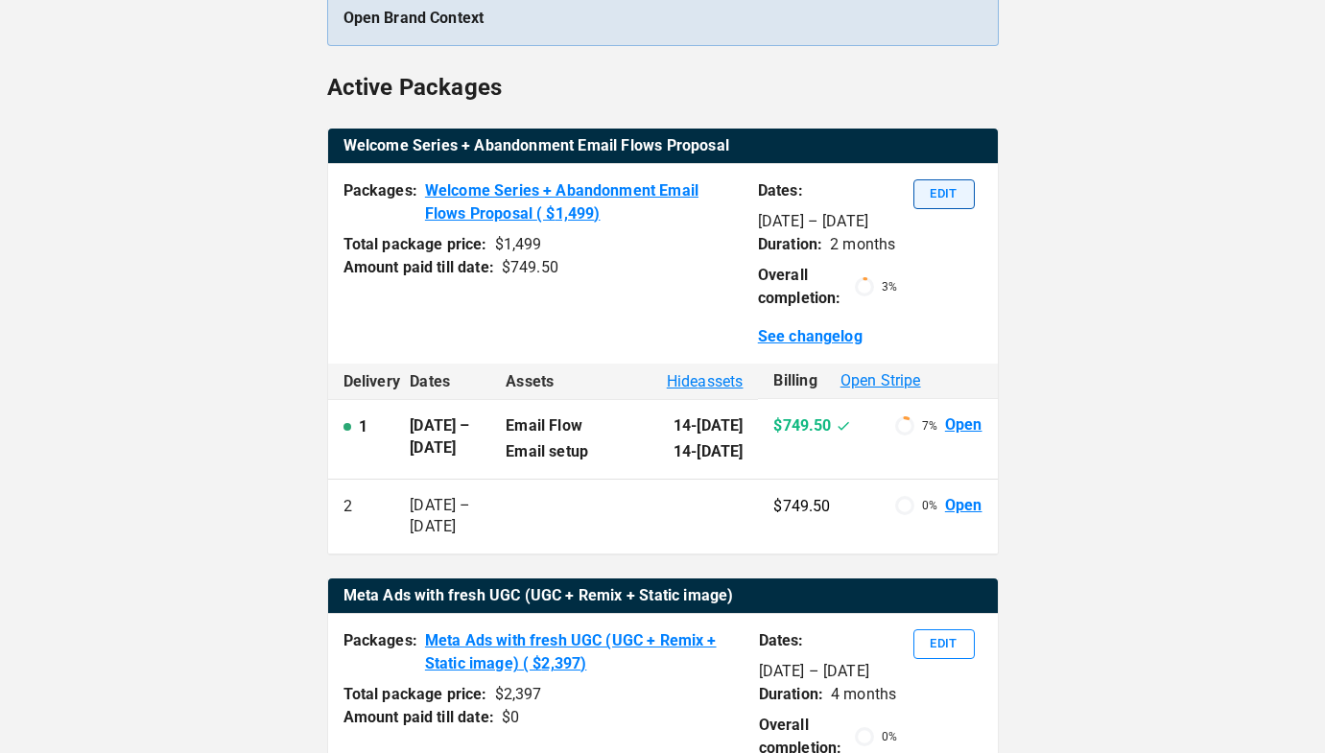
click at [952, 195] on button "Edit" at bounding box center [944, 194] width 61 height 30
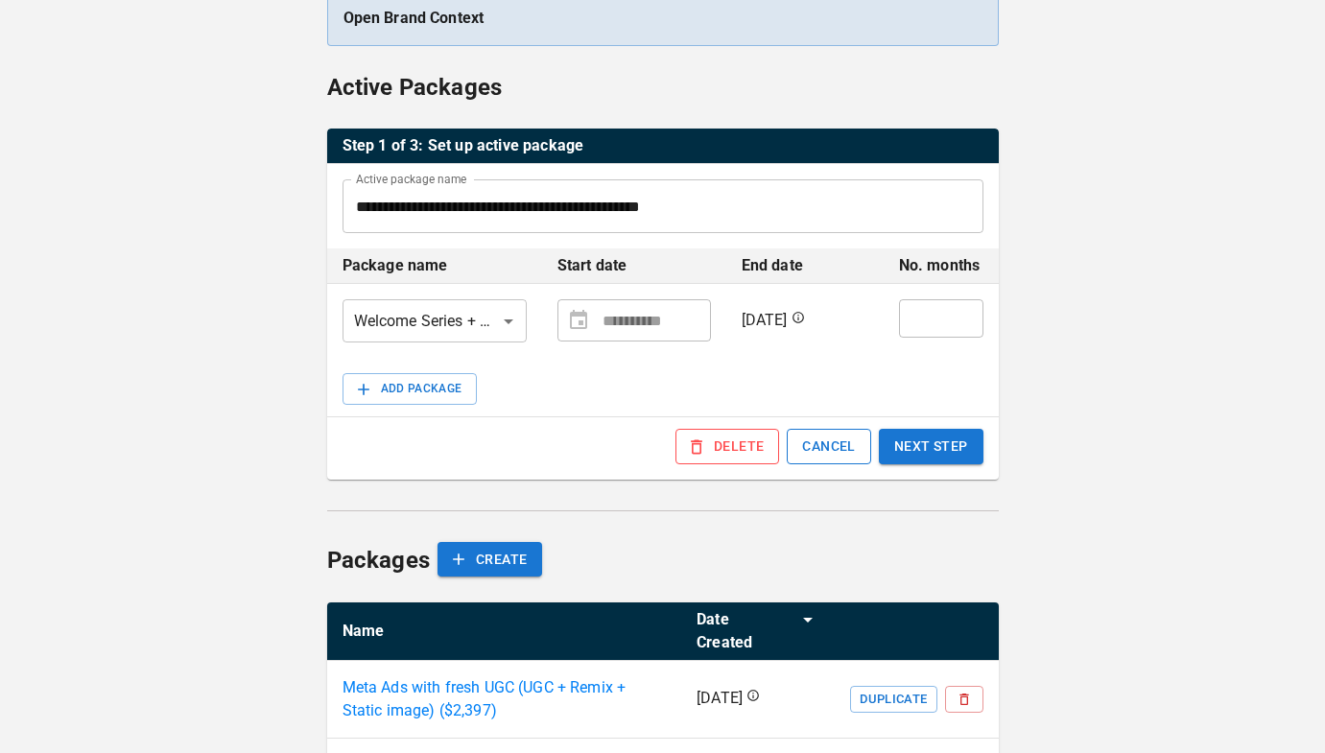
click at [827, 450] on button "CANCEL" at bounding box center [828, 447] width 83 height 36
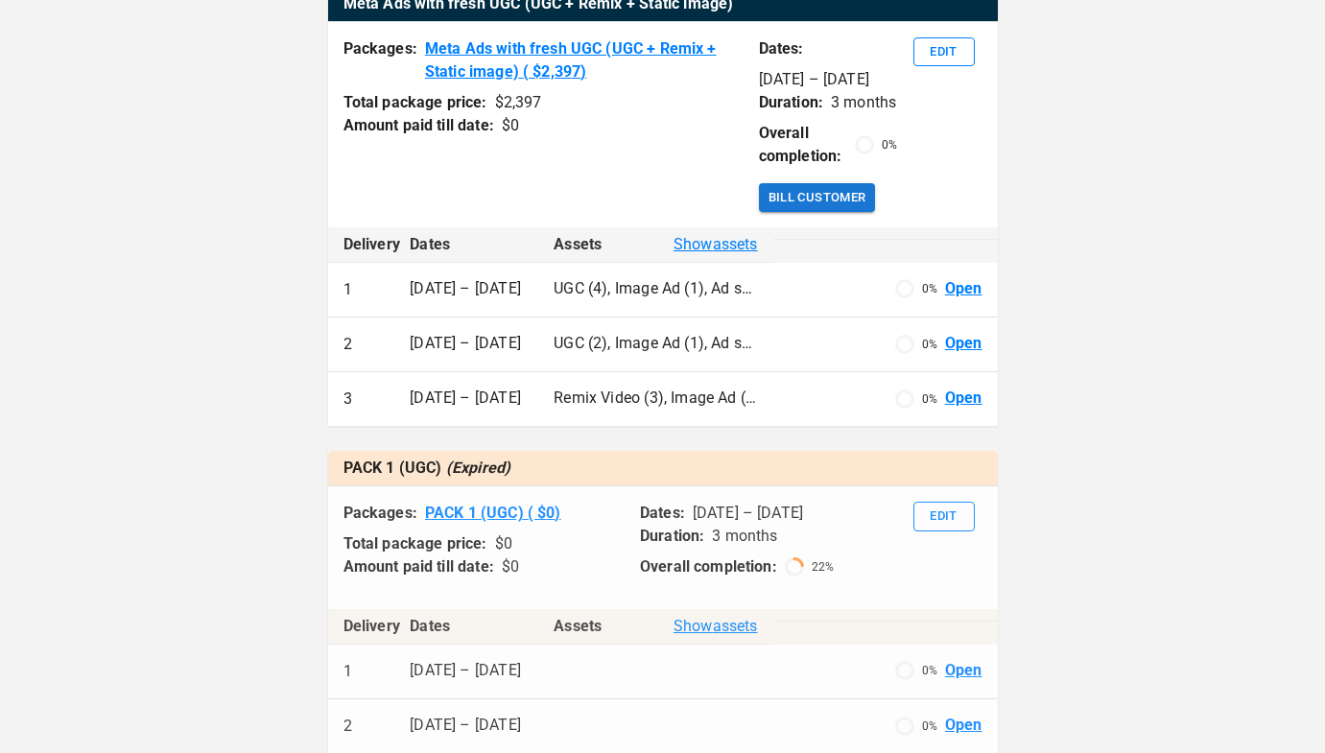
scroll to position [2375, 0]
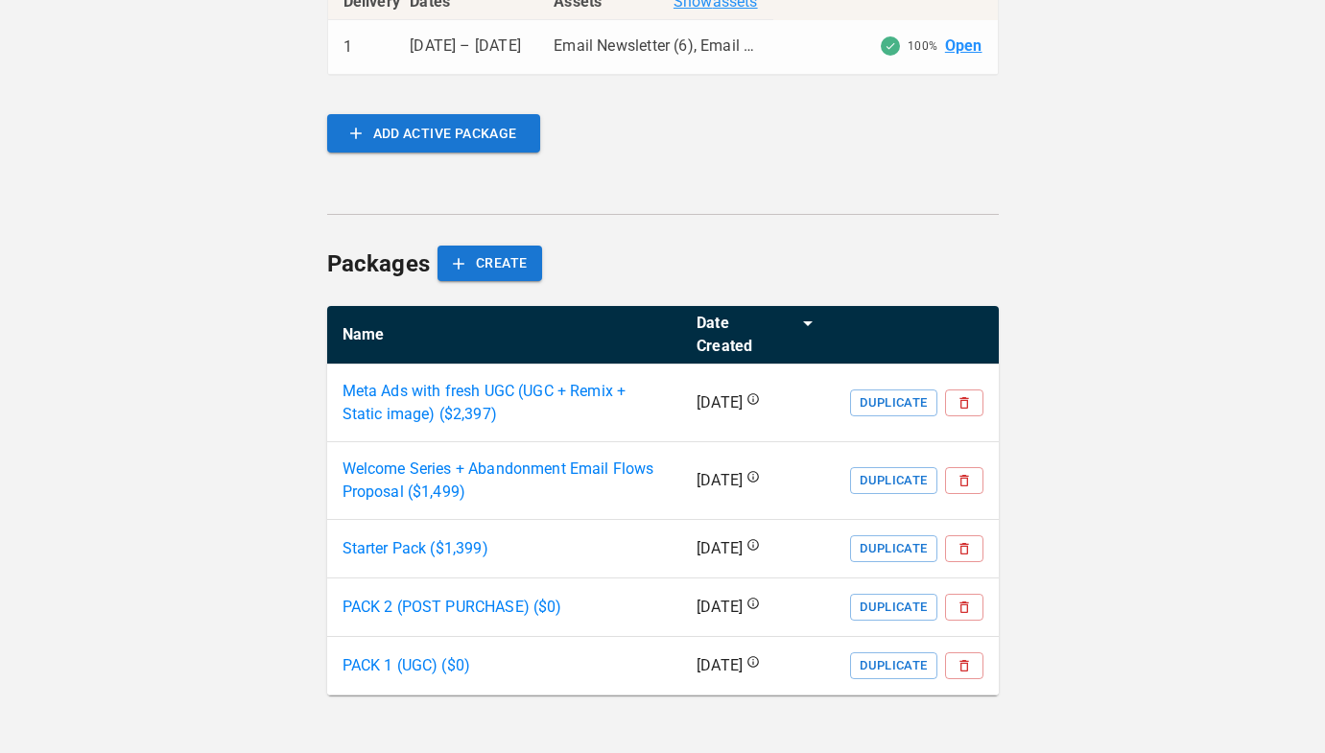
click at [439, 470] on p "Welcome Series + Abandonment Email Flows Proposal ($ 1,499 )" at bounding box center [505, 481] width 324 height 46
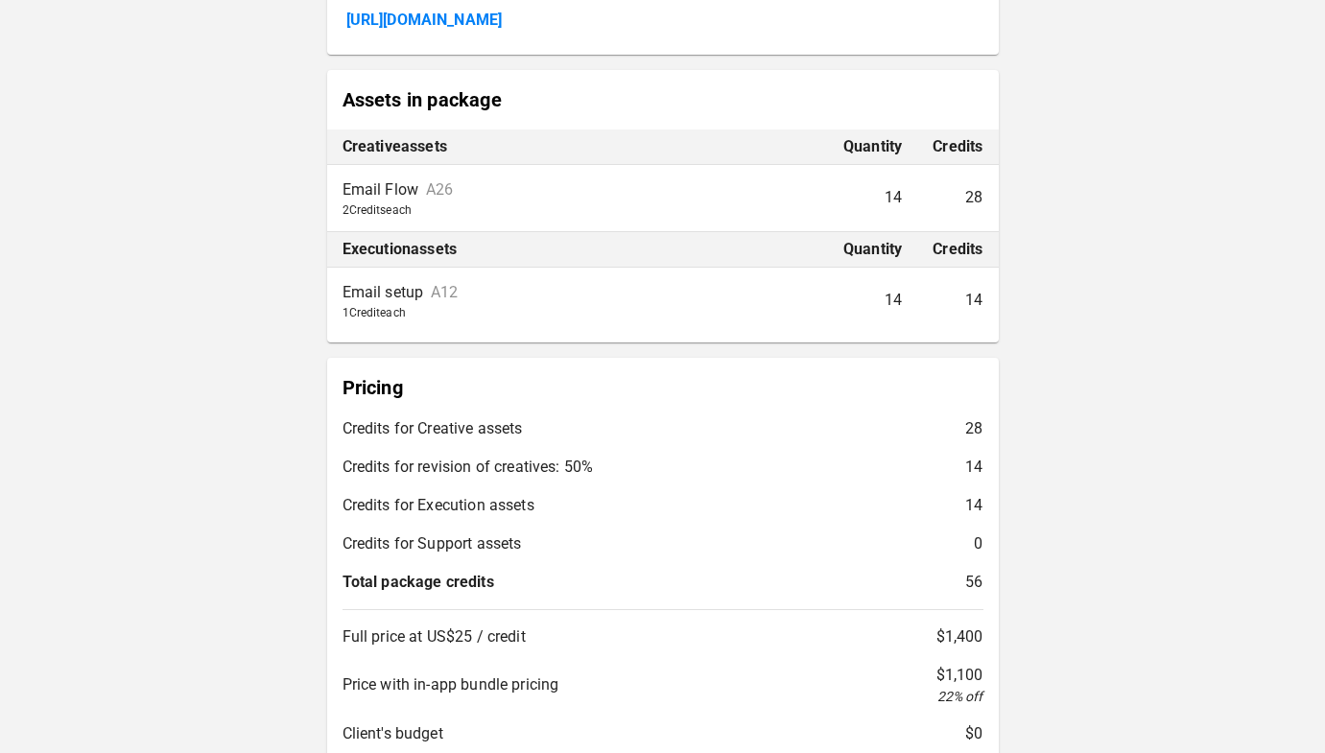
scroll to position [464, 0]
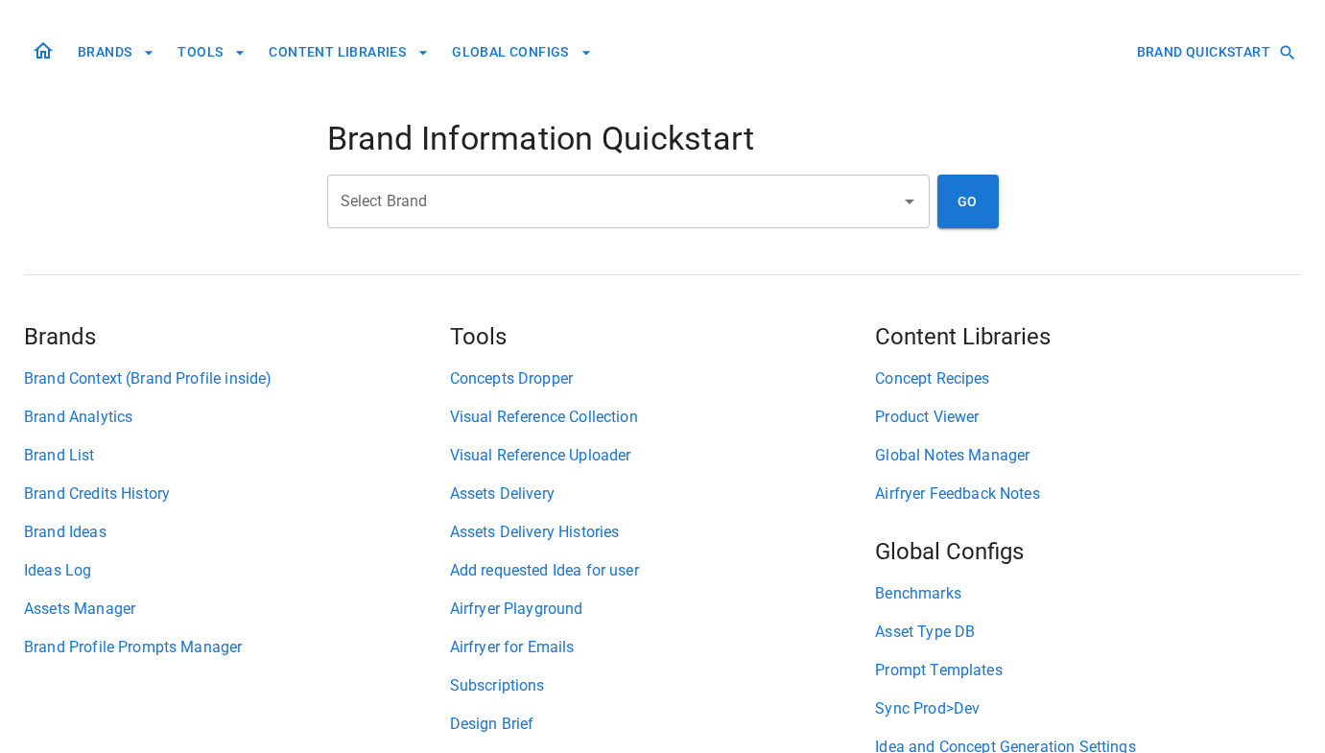
scroll to position [91, 0]
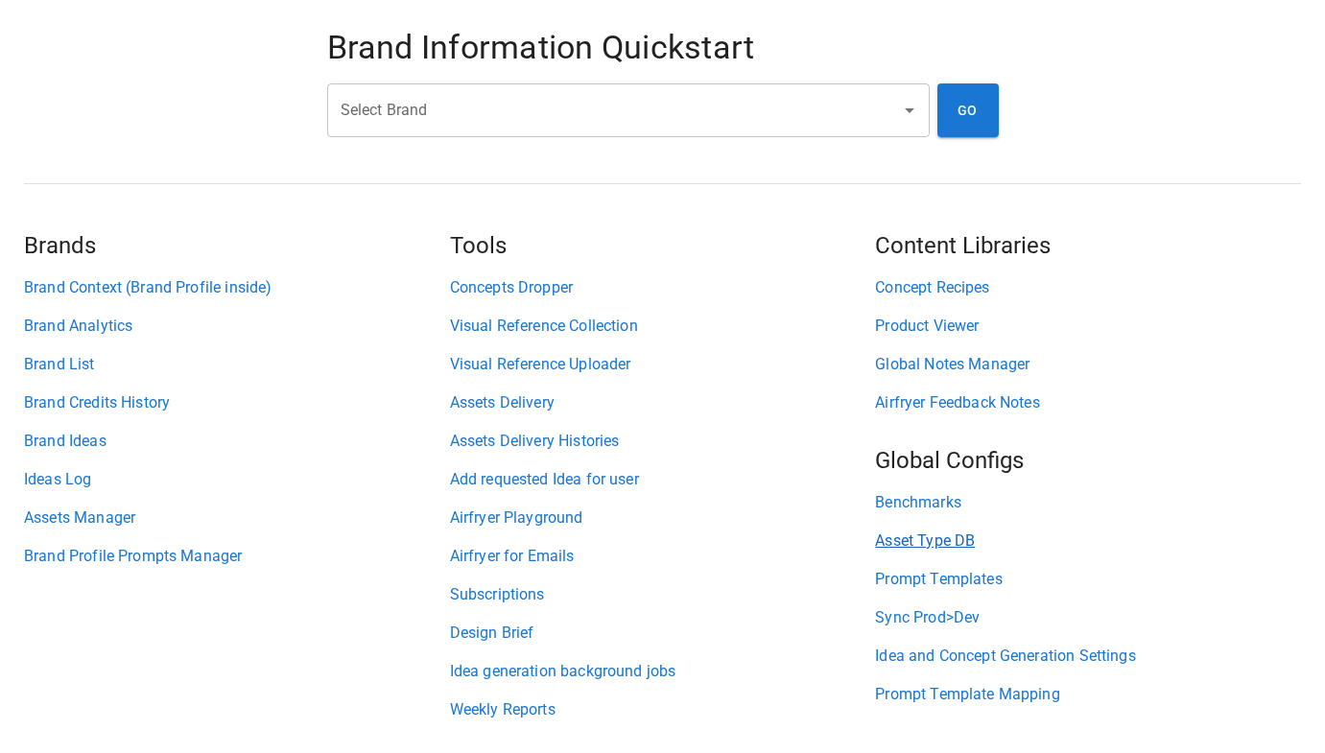
click at [908, 537] on link "Asset Type DB" at bounding box center [1088, 541] width 426 height 23
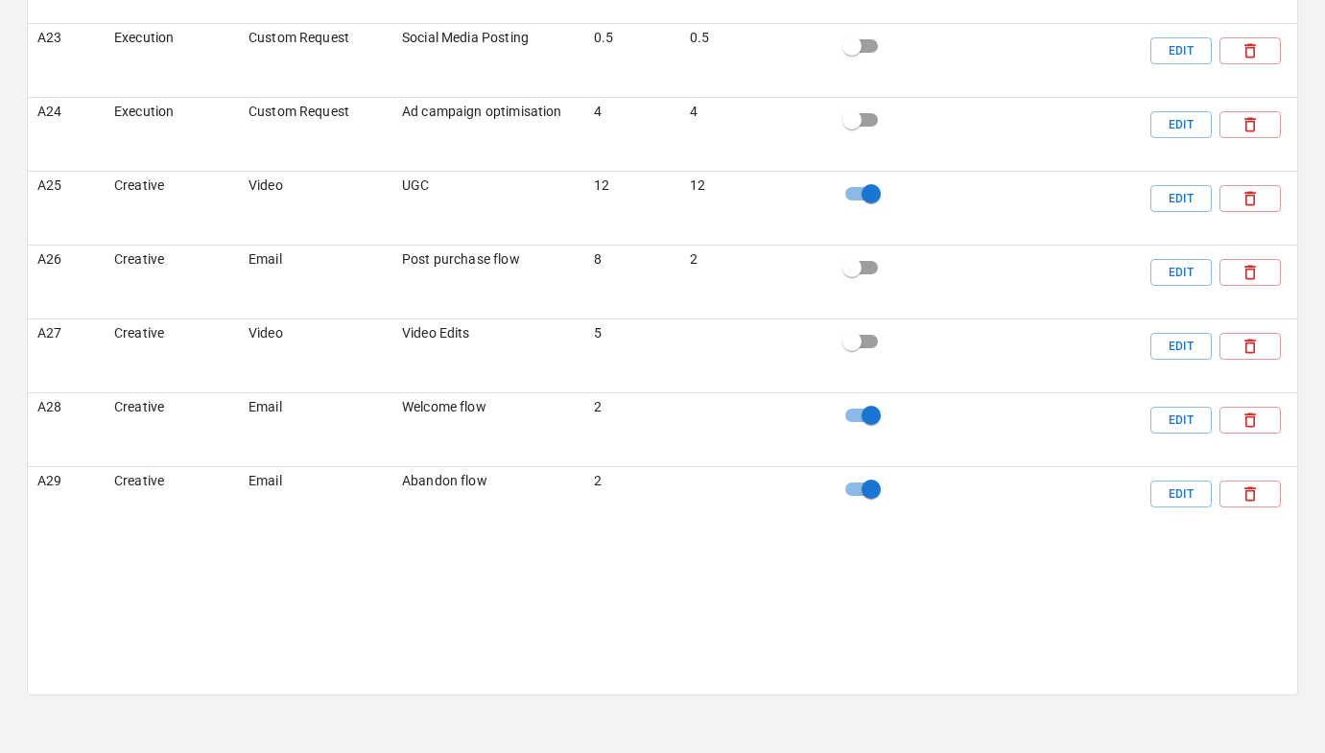
scroll to position [3306, 0]
